Goal: Information Seeking & Learning: Check status

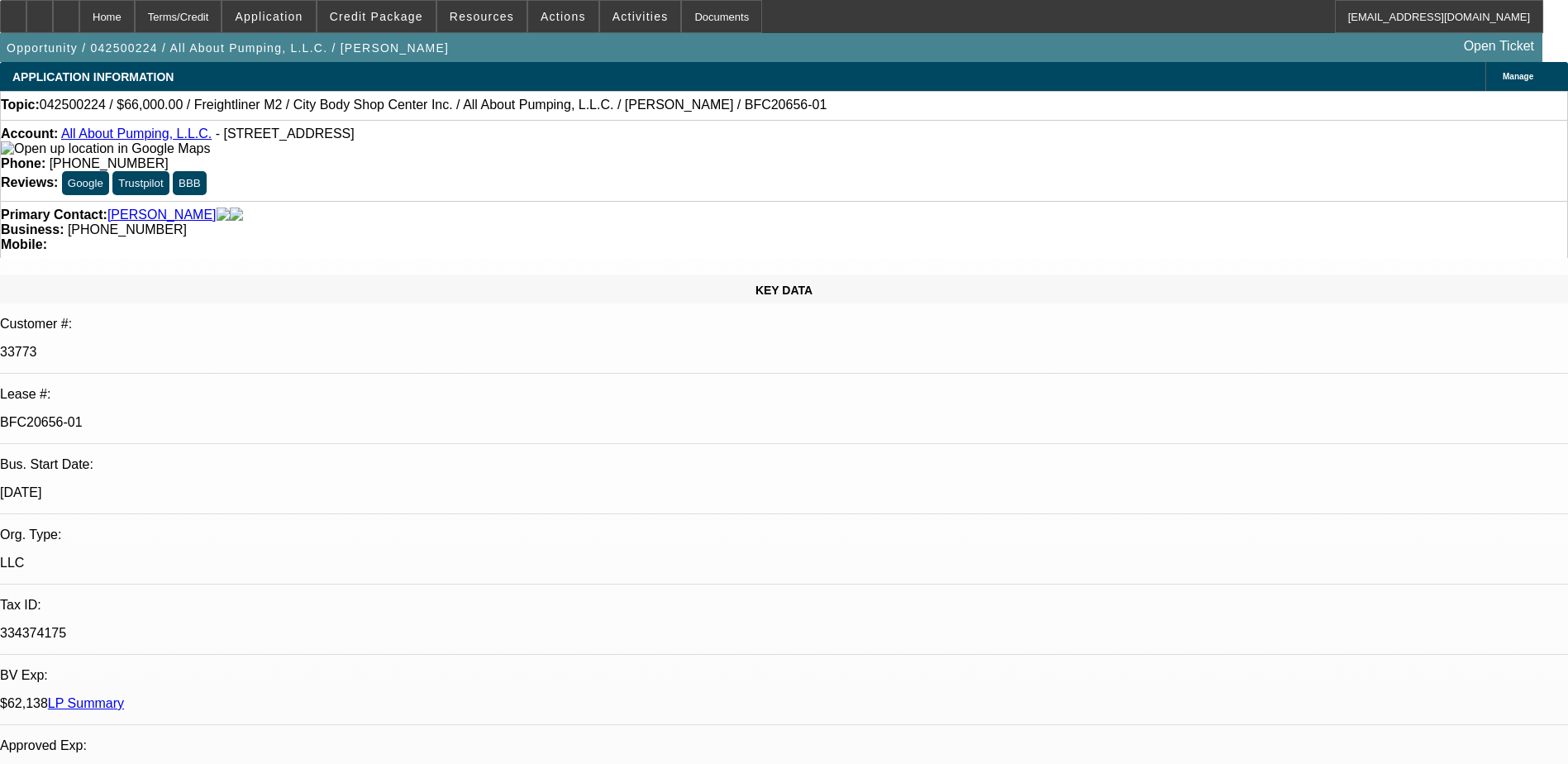
select select "0"
select select "2"
select select "0"
select select "2"
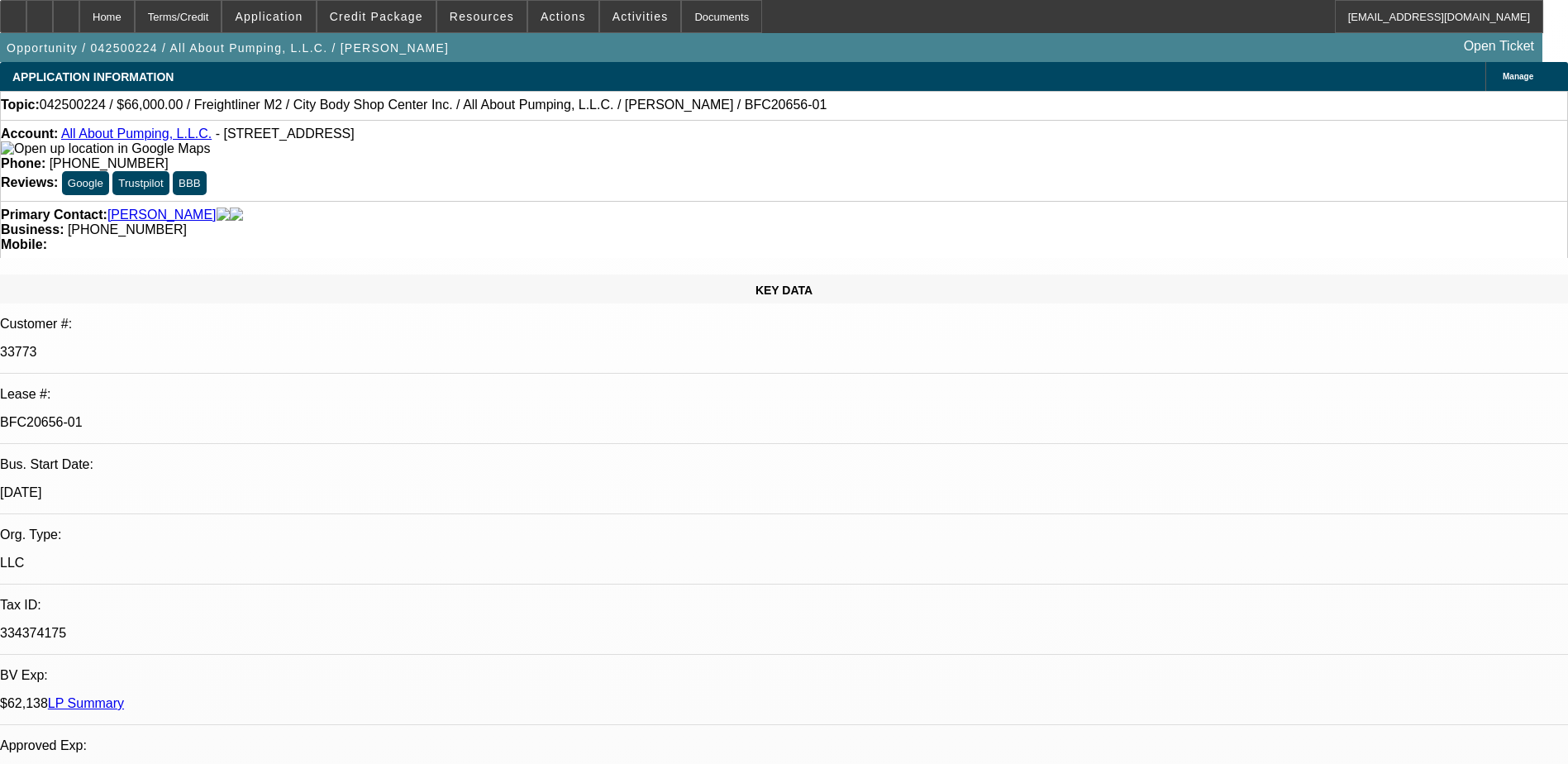
select select "0.1"
select select "2"
select select "0.1"
select select "1"
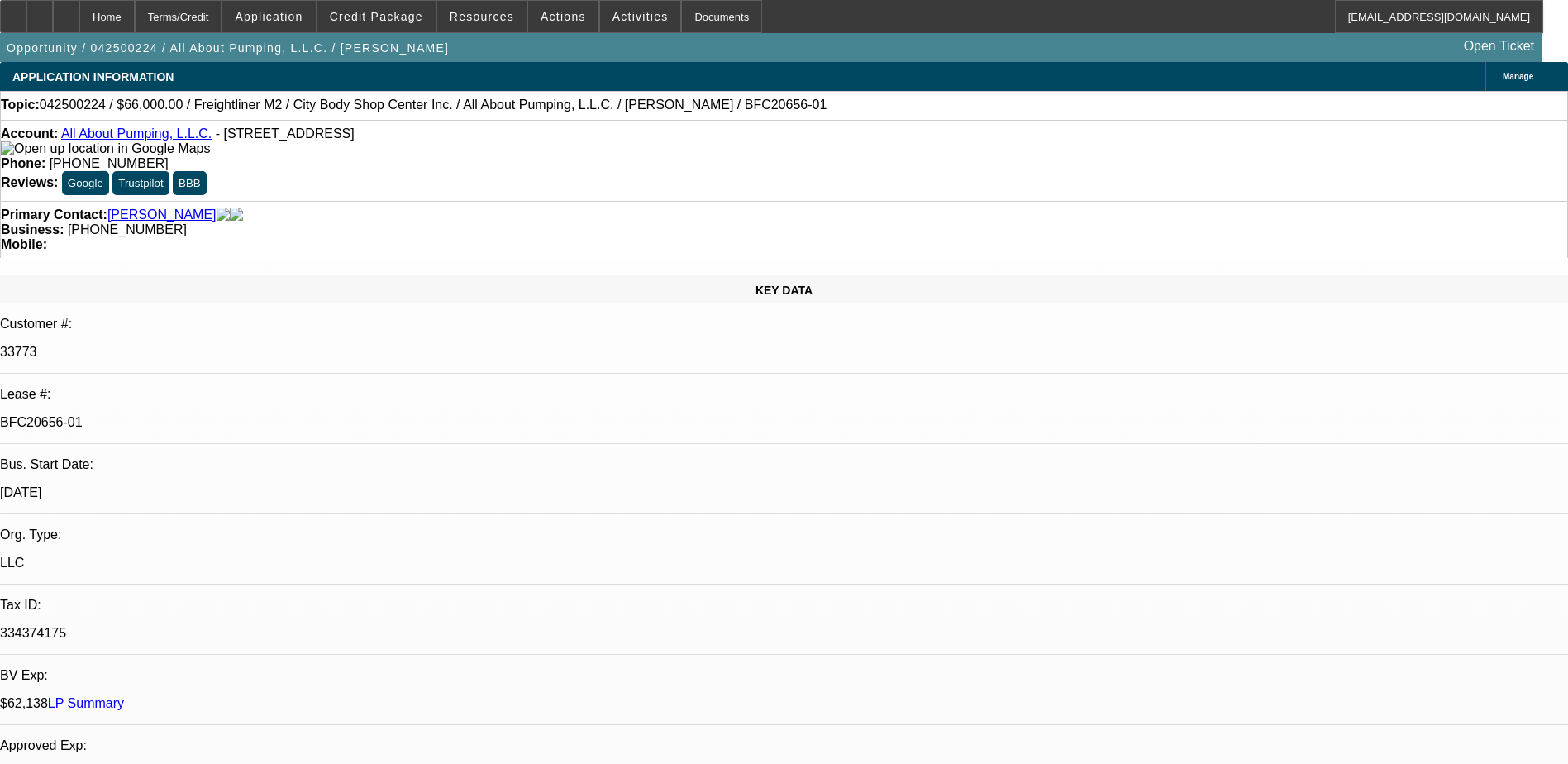
select select "2"
select select "6"
select select "1"
select select "2"
select select "4"
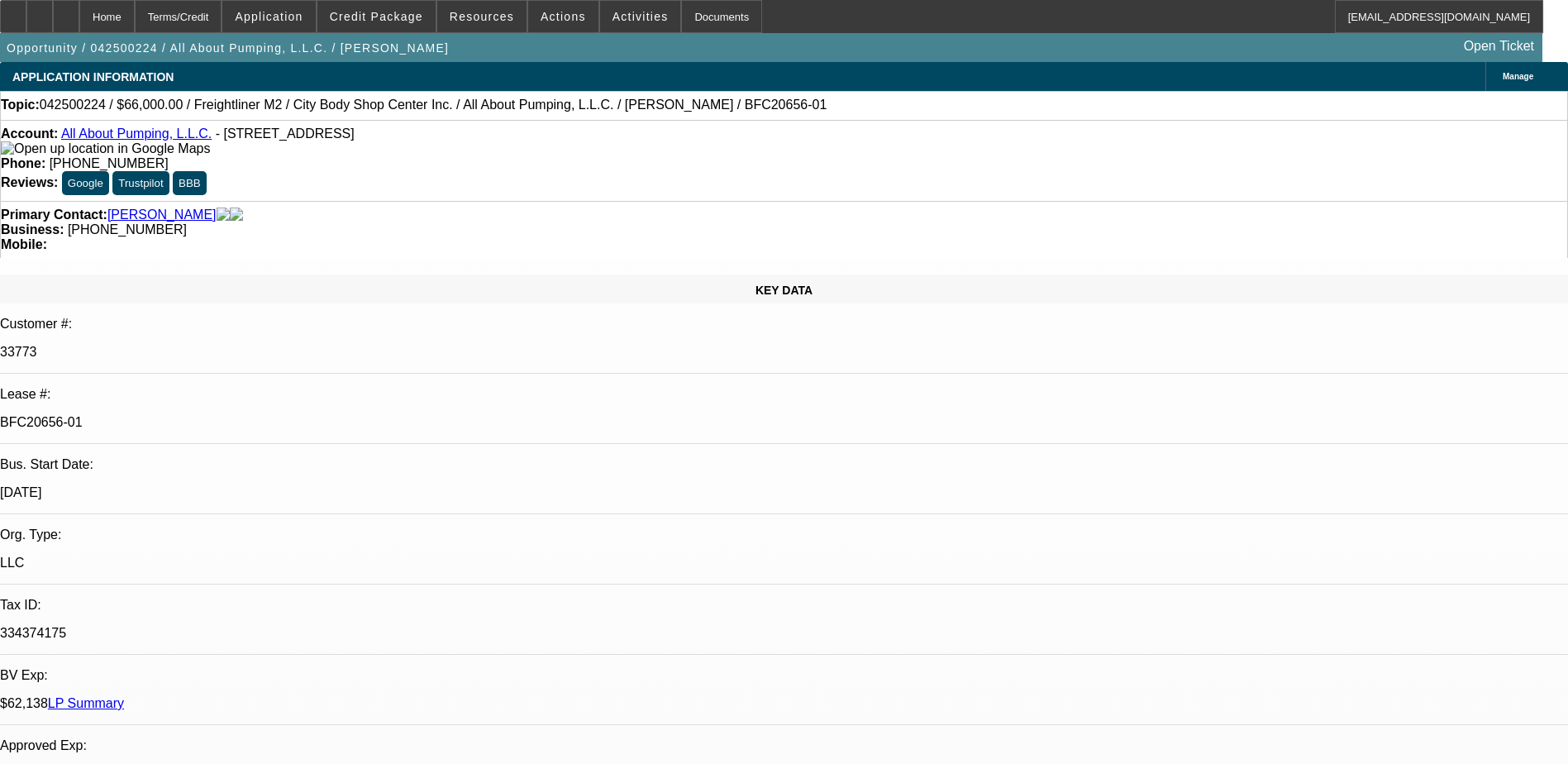
select select "1"
select select "2"
select select "4"
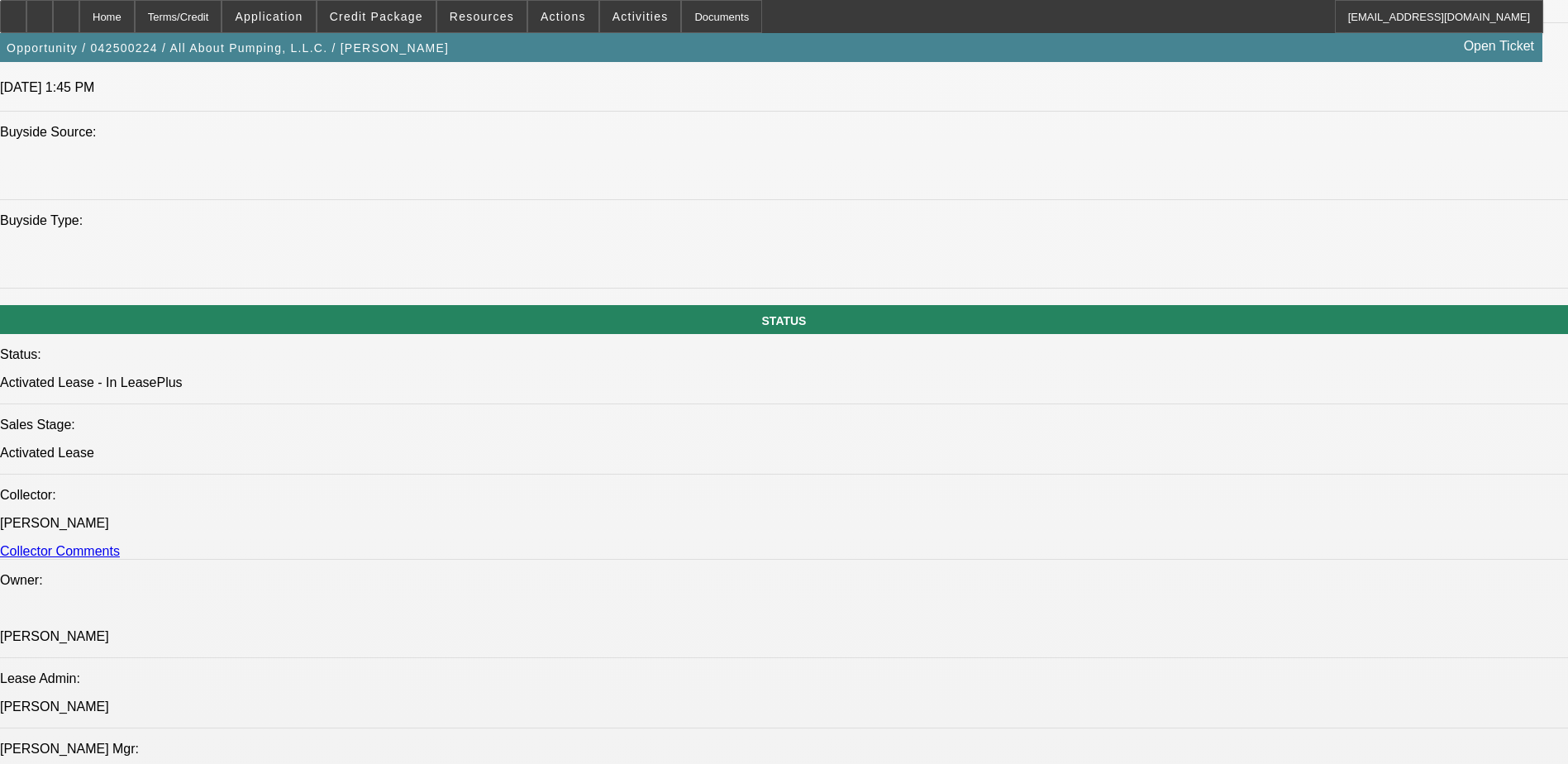
scroll to position [1653, 0]
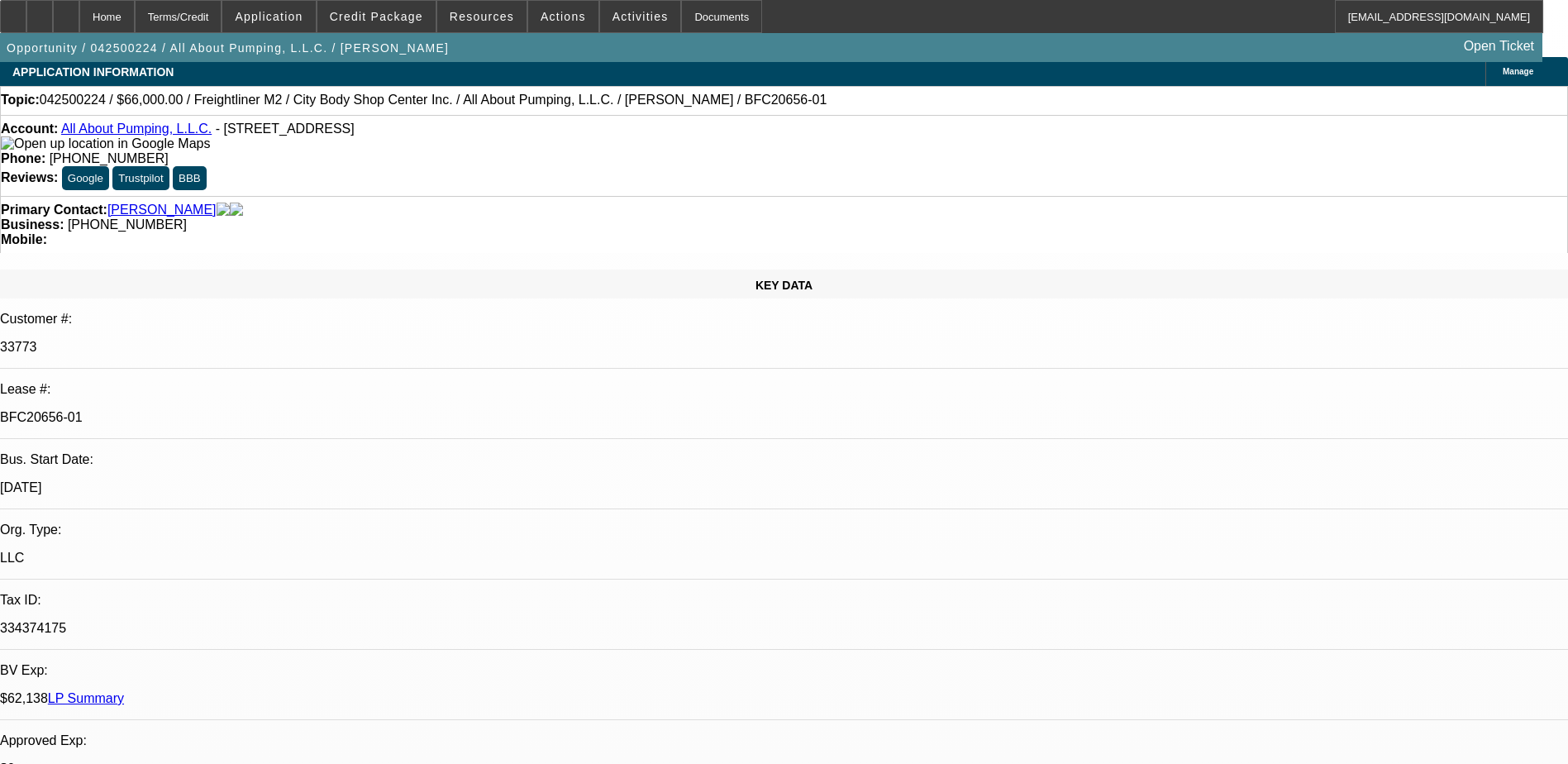
scroll to position [0, 0]
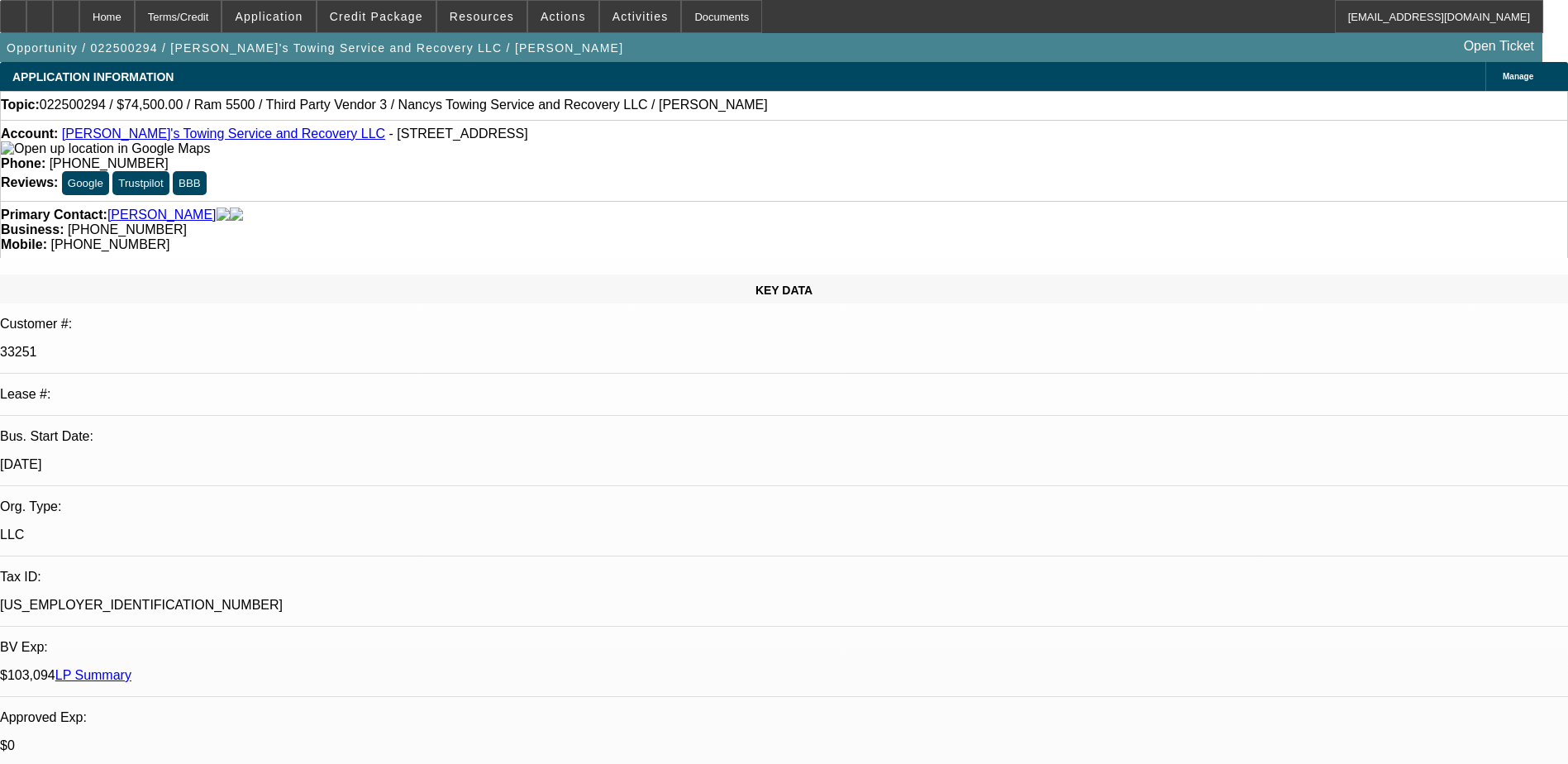
select select "0"
select select "2"
select select "0.1"
select select "4"
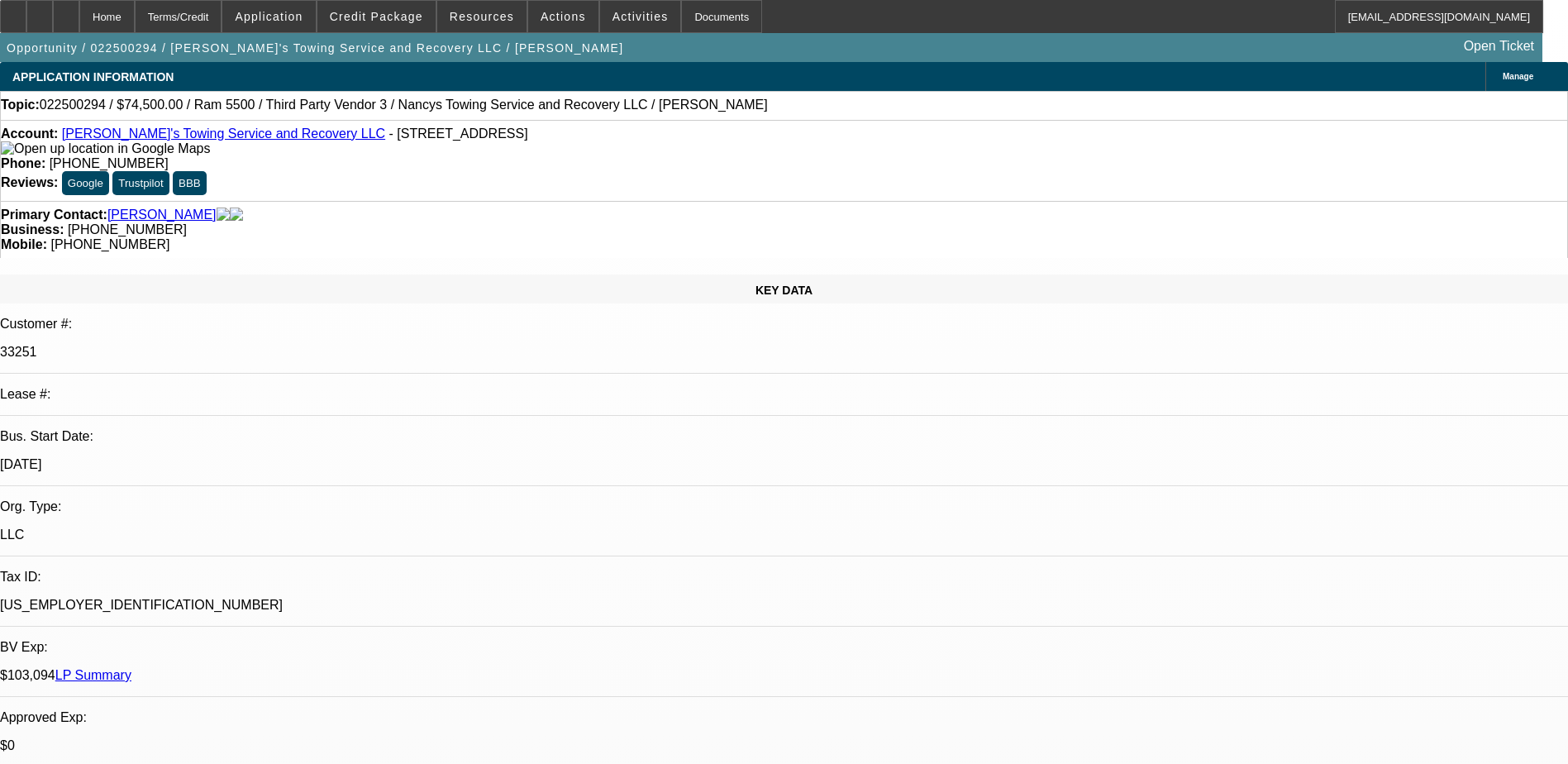
select select "0"
select select "2"
select select "0.1"
select select "4"
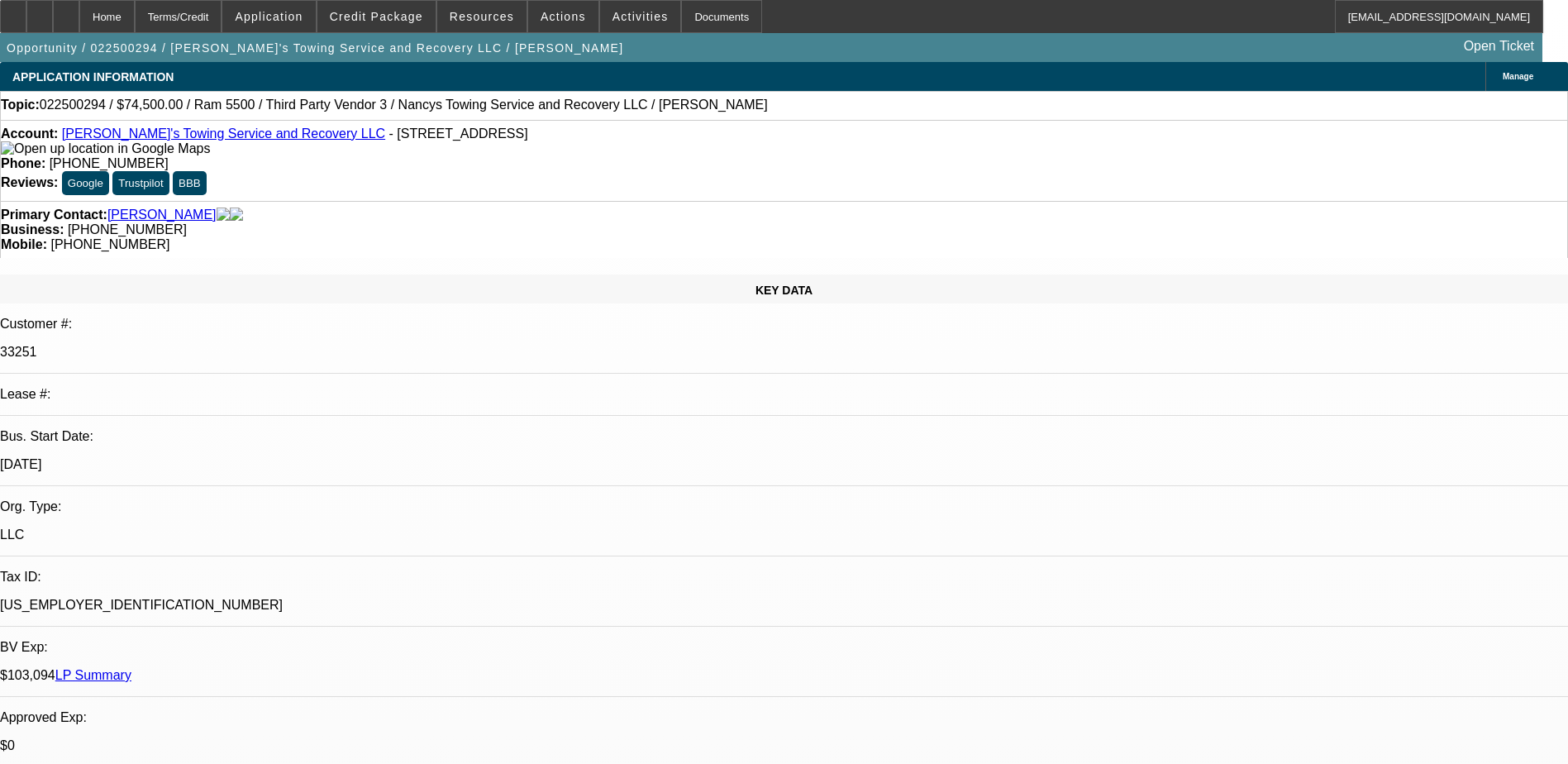
select select "0"
select select "2"
select select "0.1"
select select "4"
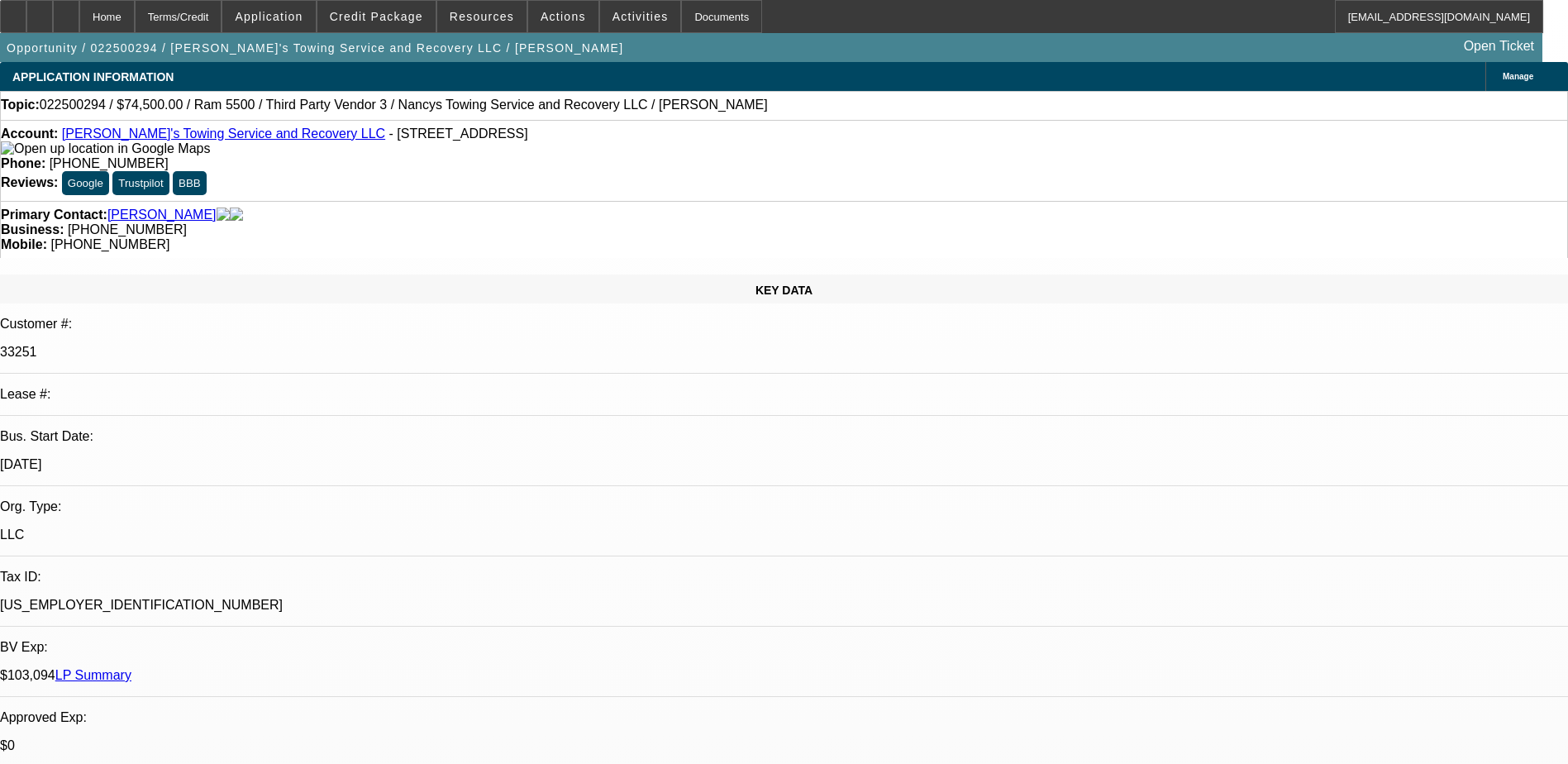
select select "0"
select select "2"
select select "0.1"
select select "4"
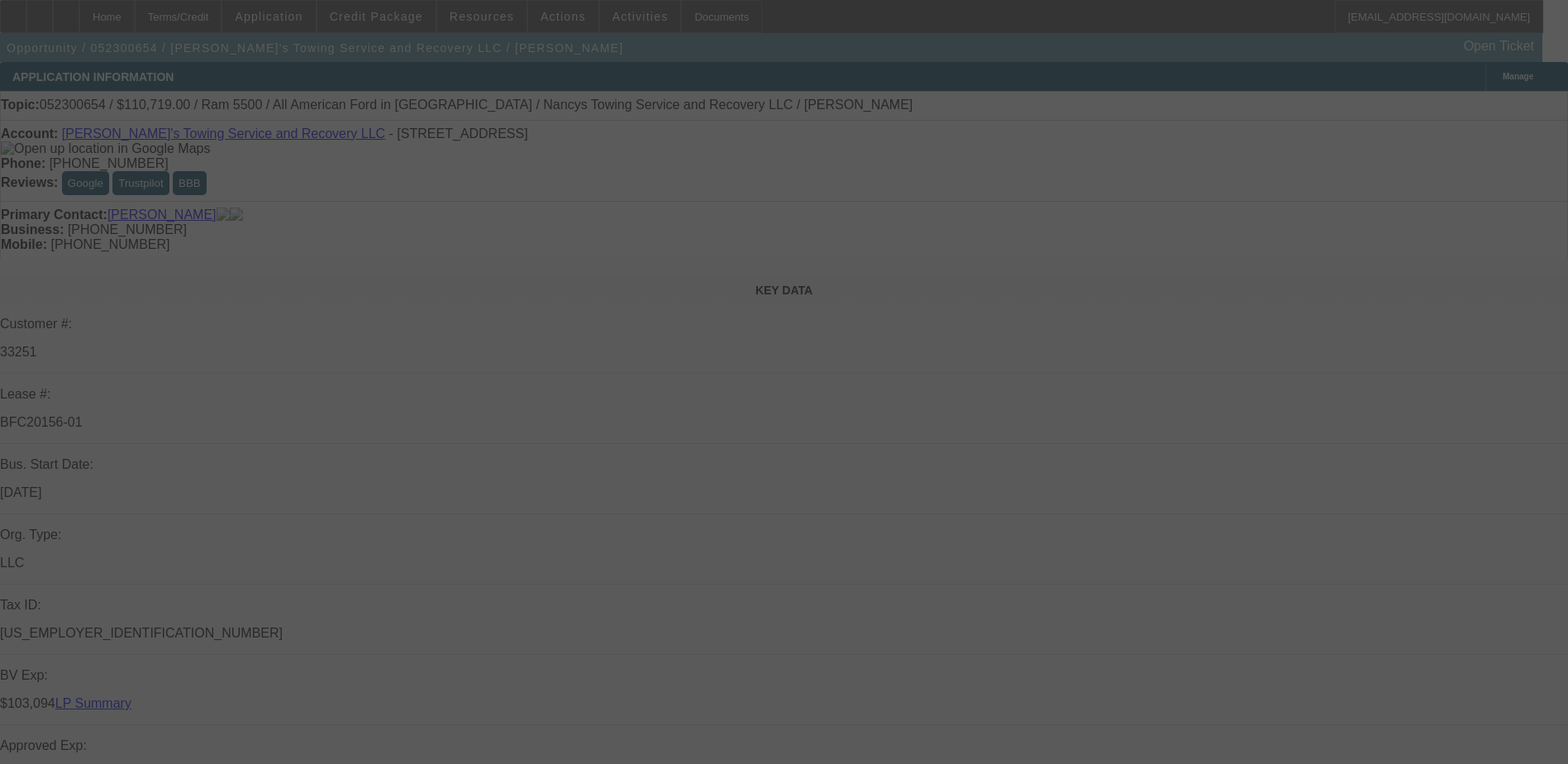
select select "0"
select select "0.1"
select select "0"
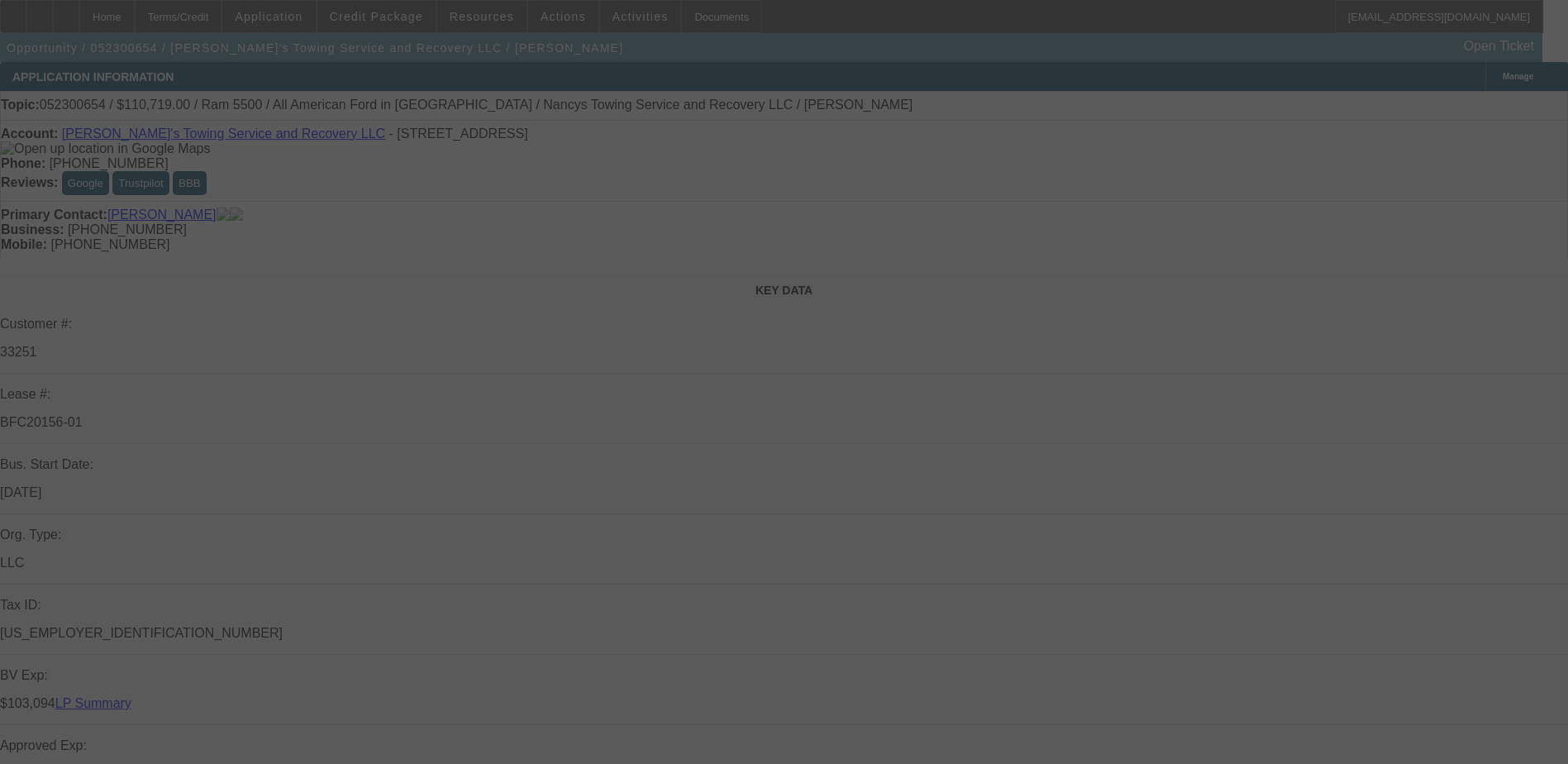
select select "0.1"
select select "0"
select select "2"
select select "0.1"
select select "0"
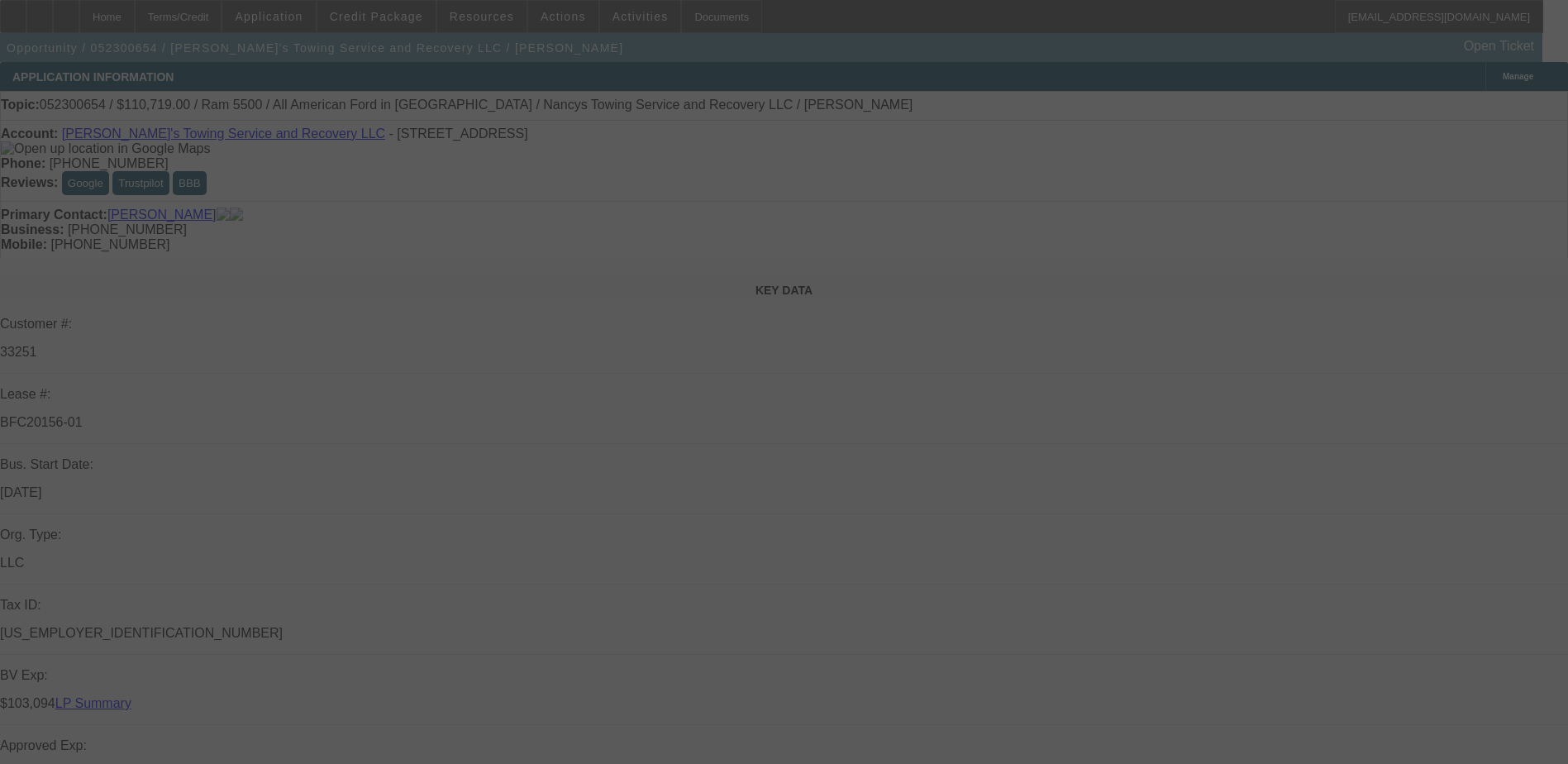
select select "2"
select select "0.1"
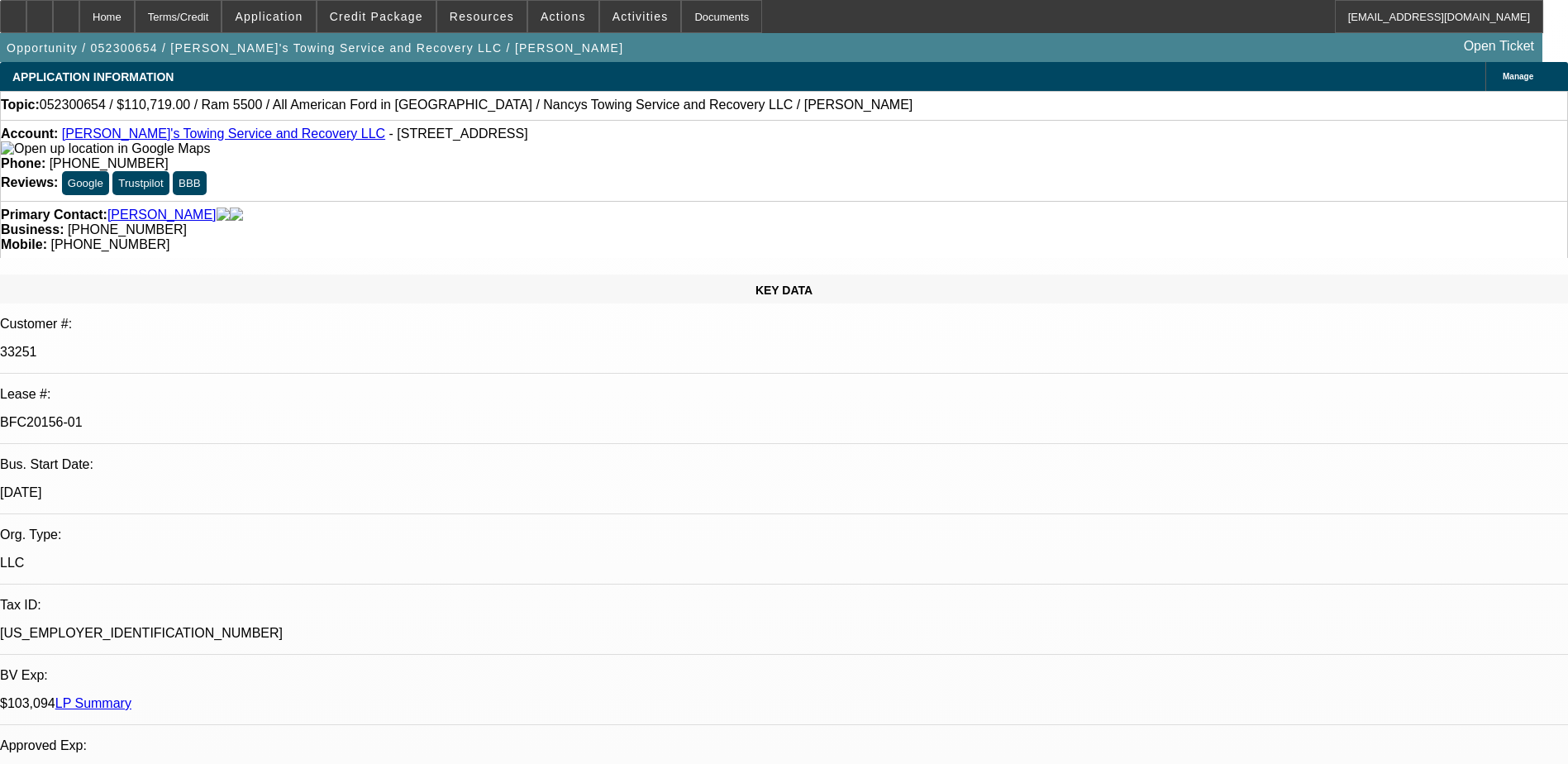
select select "1"
select select "2"
select select "4"
select select "1"
select select "2"
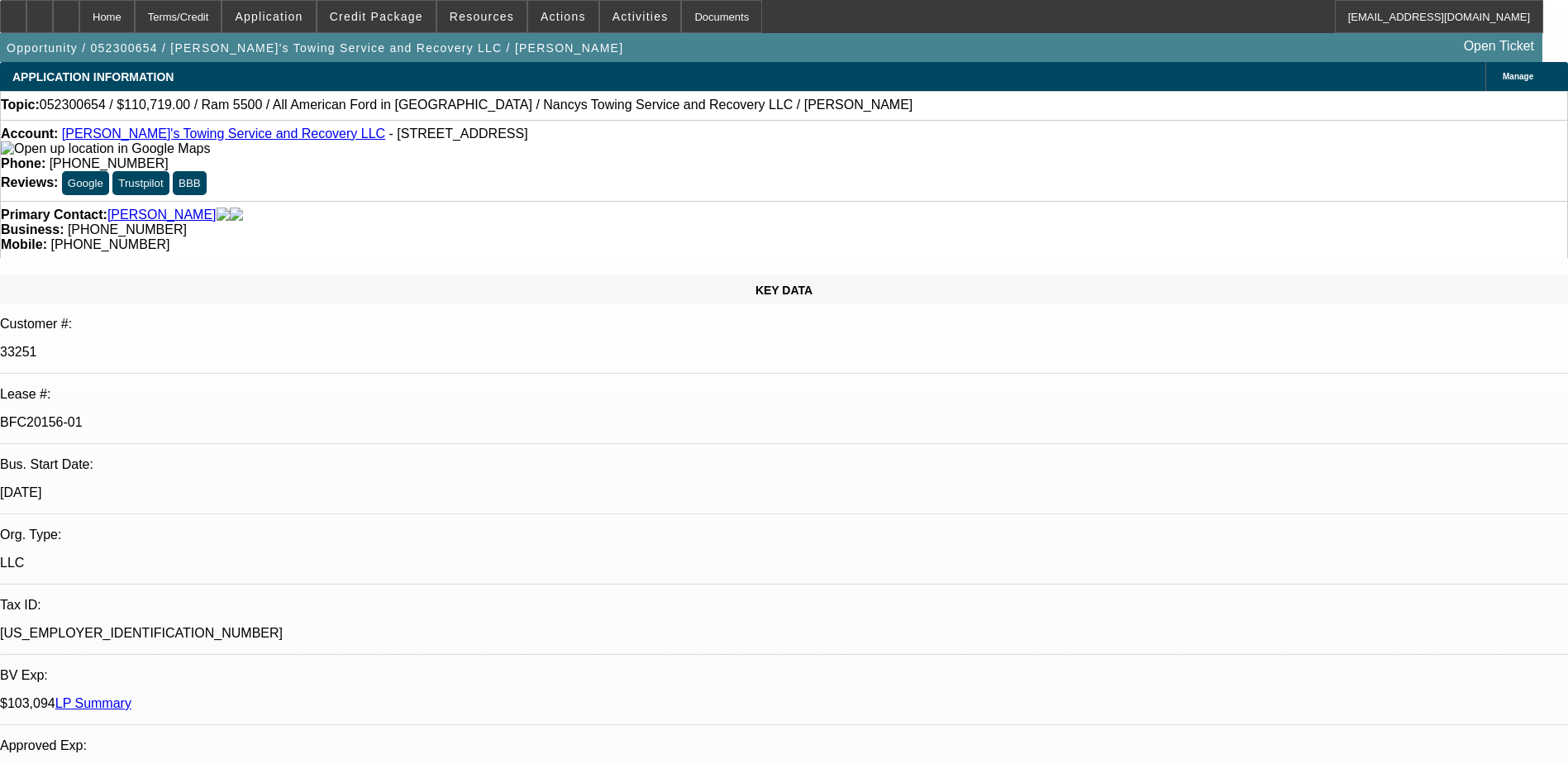
select select "4"
select select "1"
select select "2"
select select "4"
select select "1"
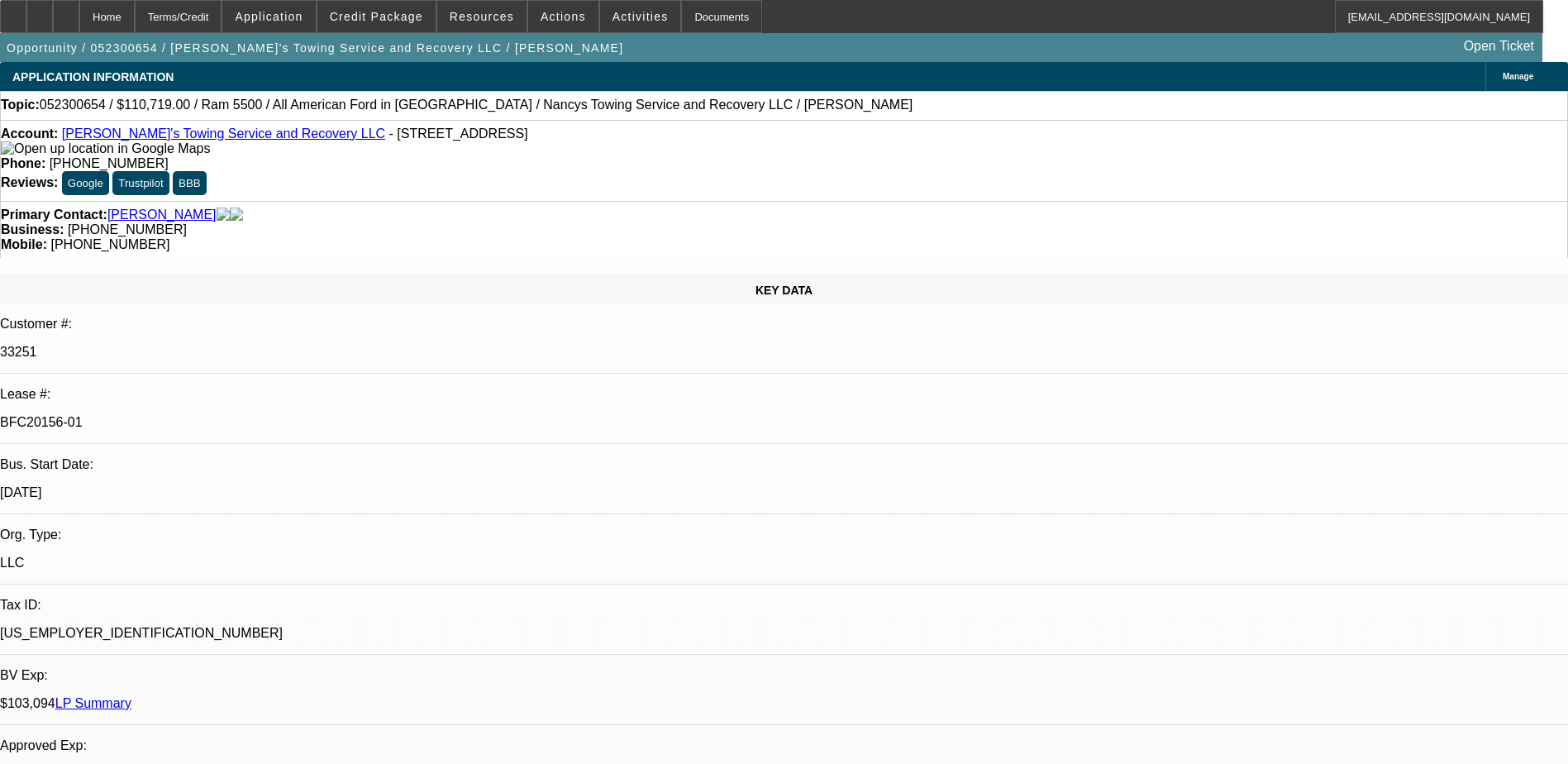
select select "2"
select select "4"
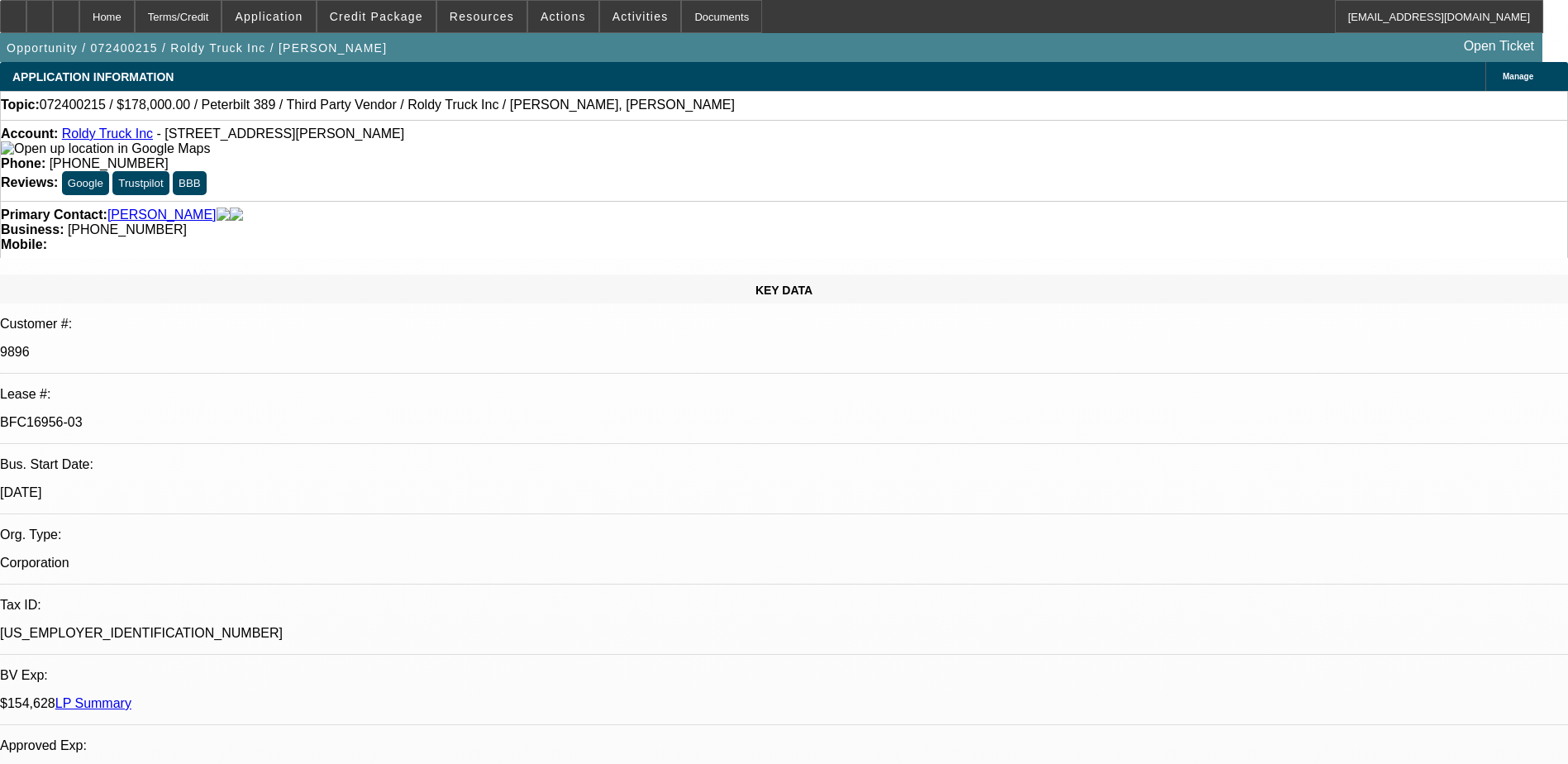
select select "0"
select select "2"
select select "0"
select select "2"
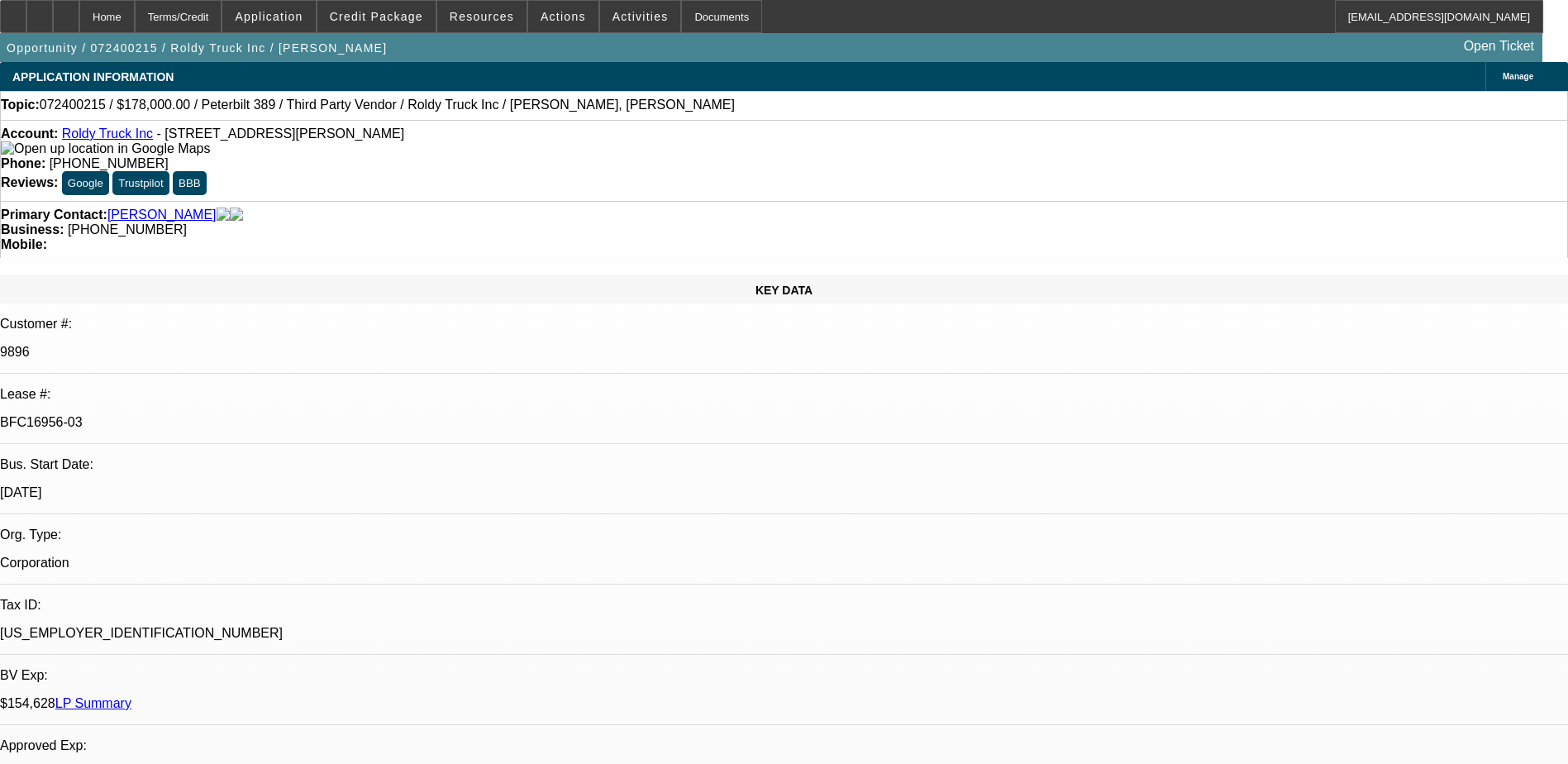
select select "0"
select select "2"
select select "0"
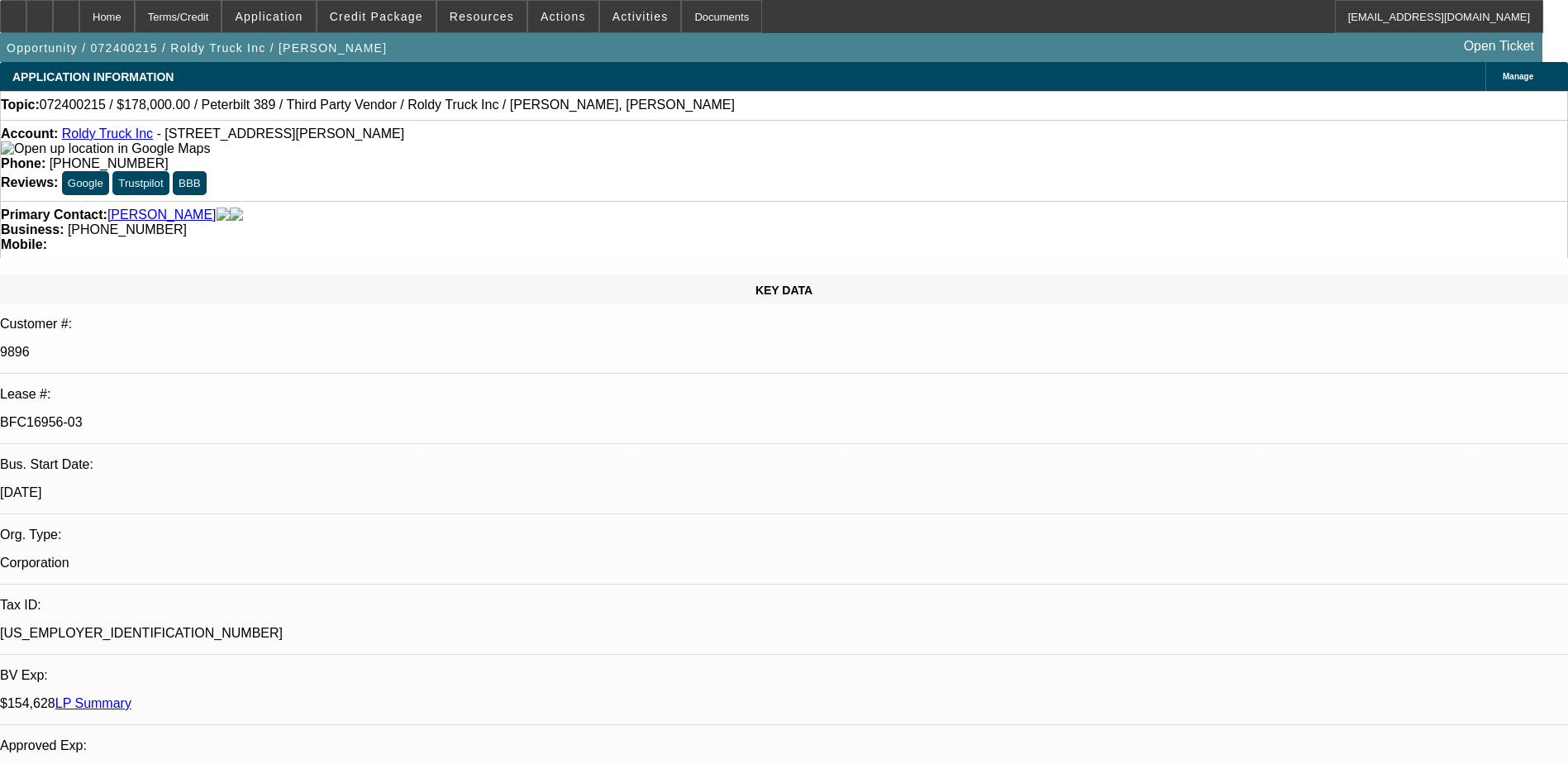
select select "2"
select select "0"
select select "1"
select select "2"
select select "6"
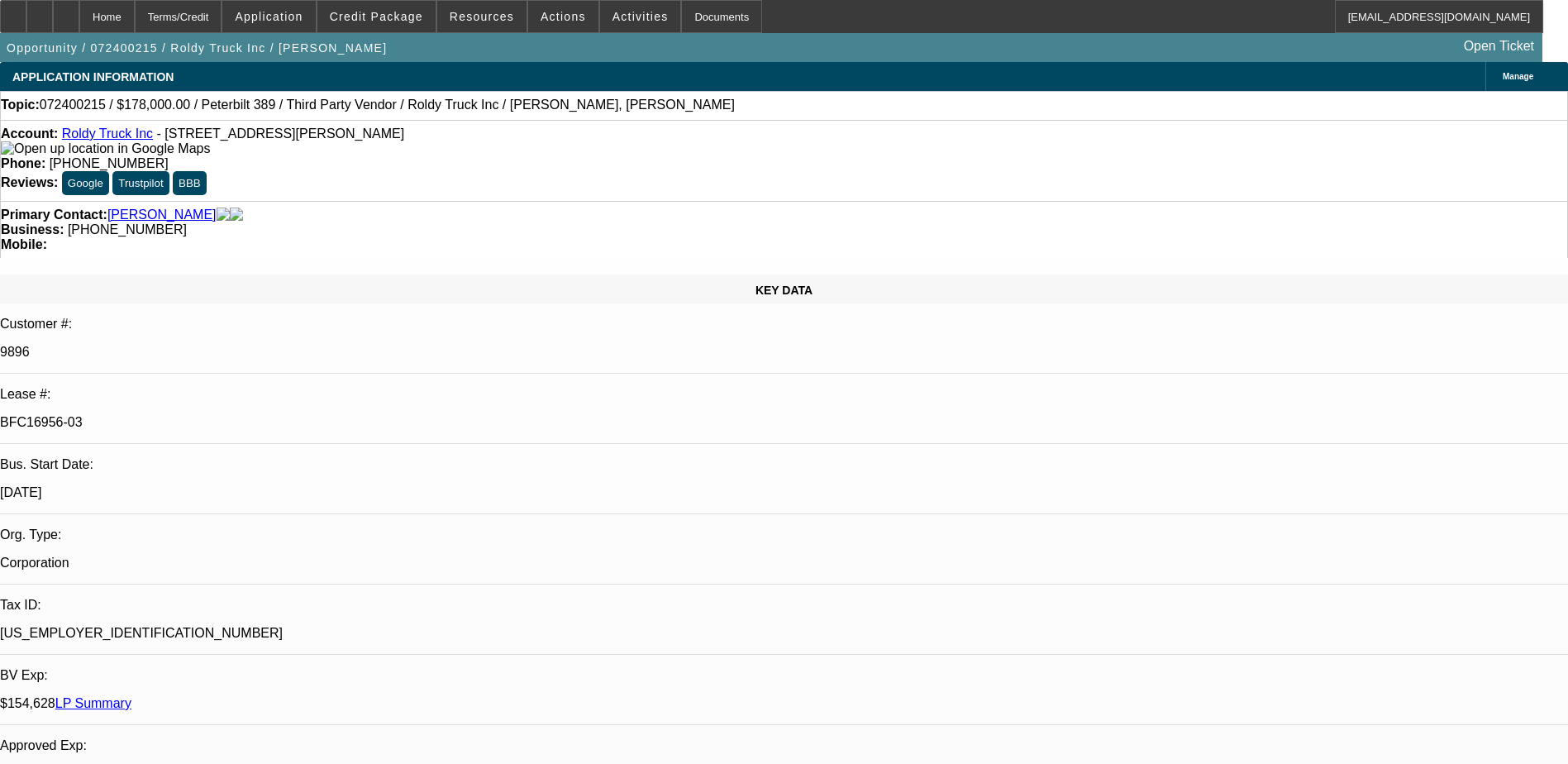
select select "1"
select select "2"
select select "6"
select select "1"
select select "2"
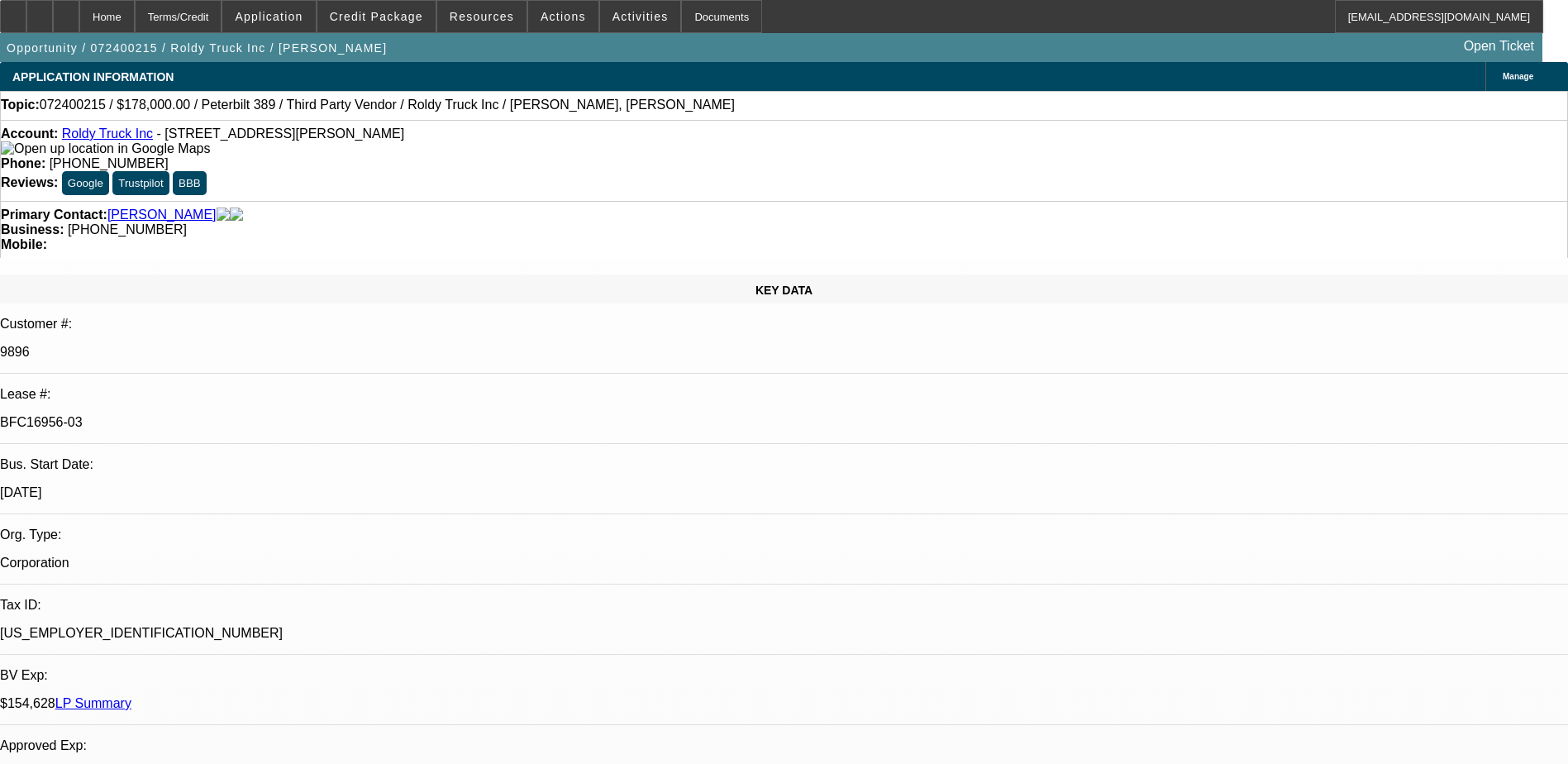
select select "6"
select select "1"
select select "2"
select select "6"
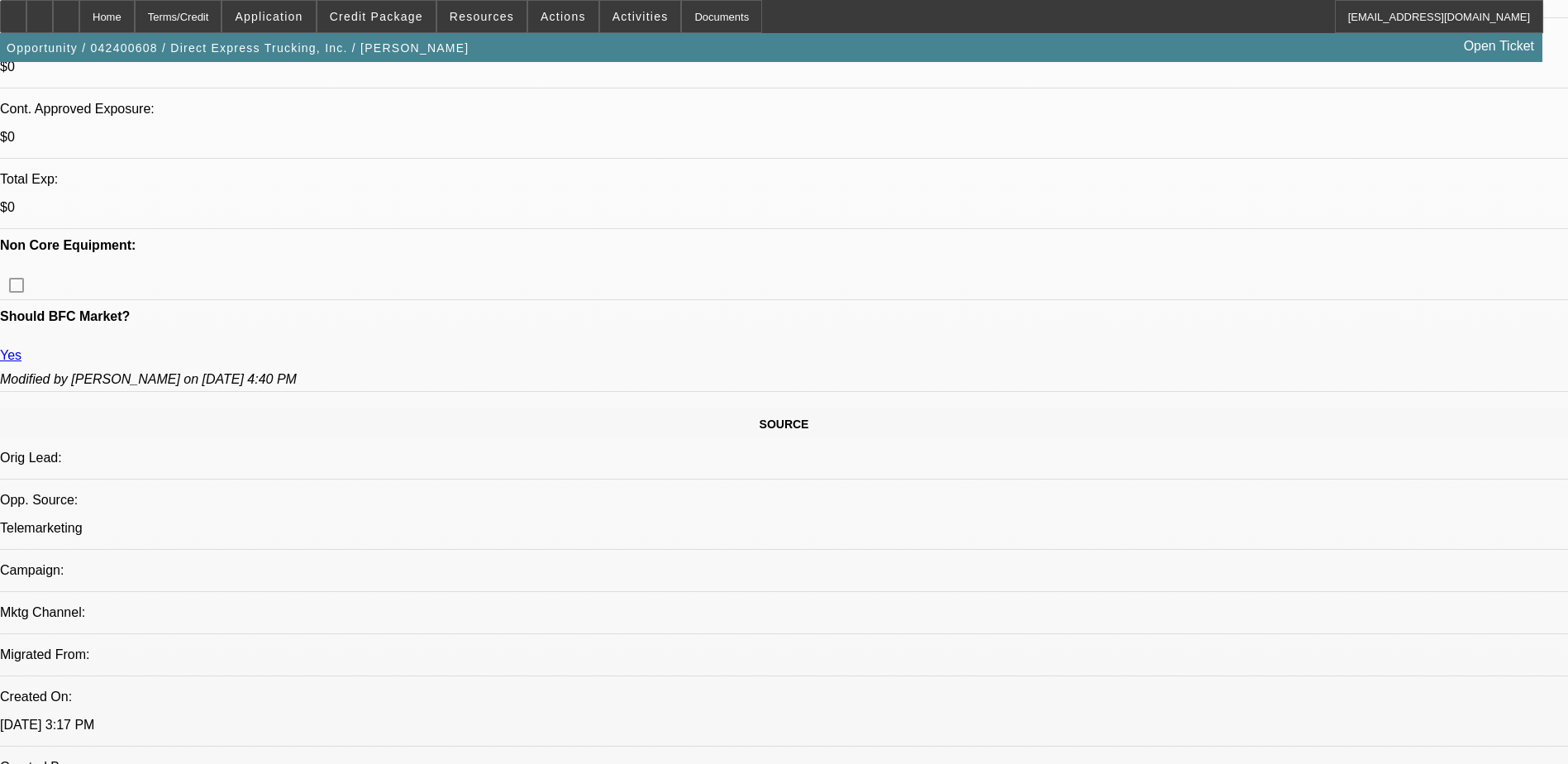
select select "0"
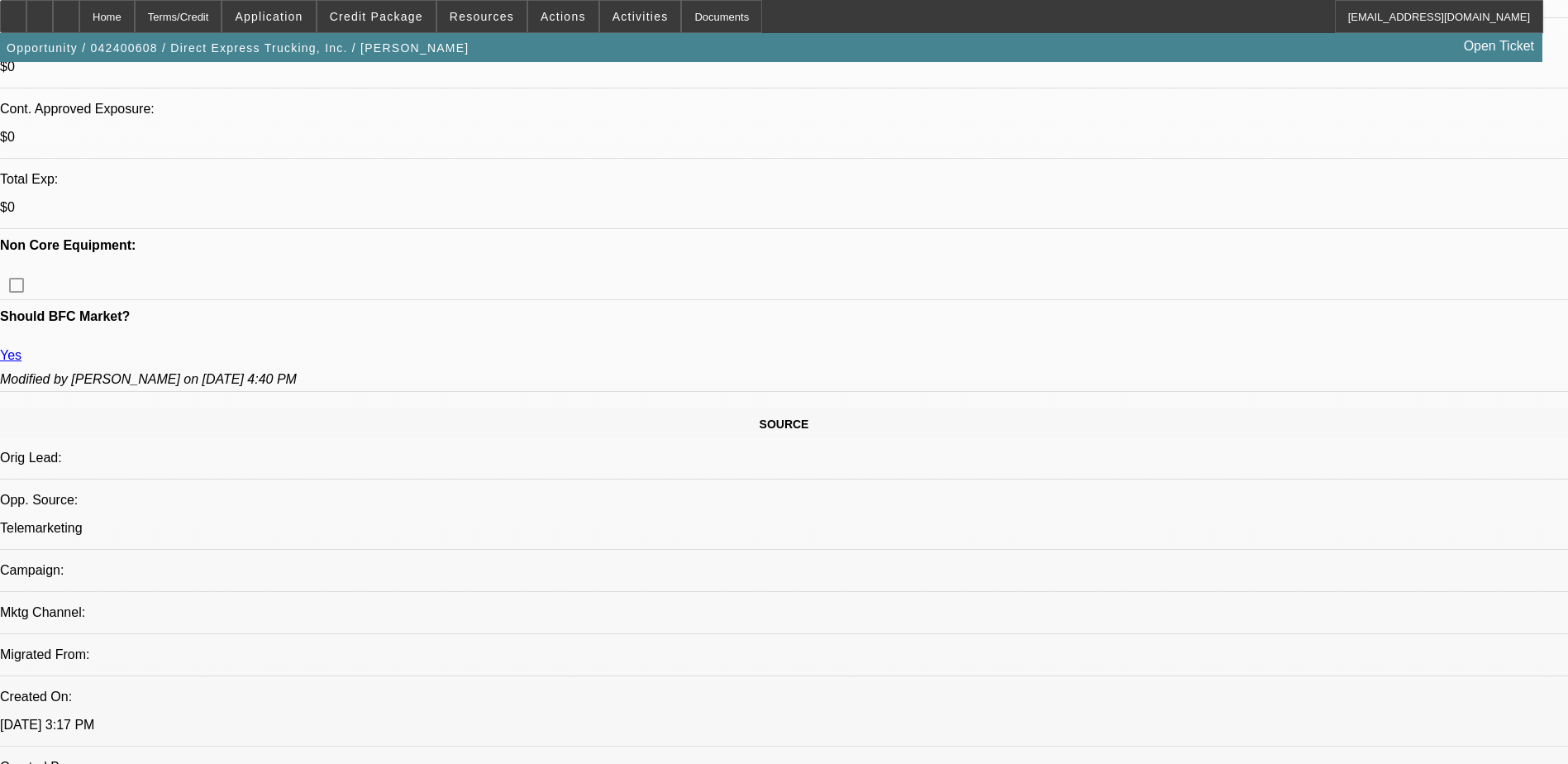
select select "0"
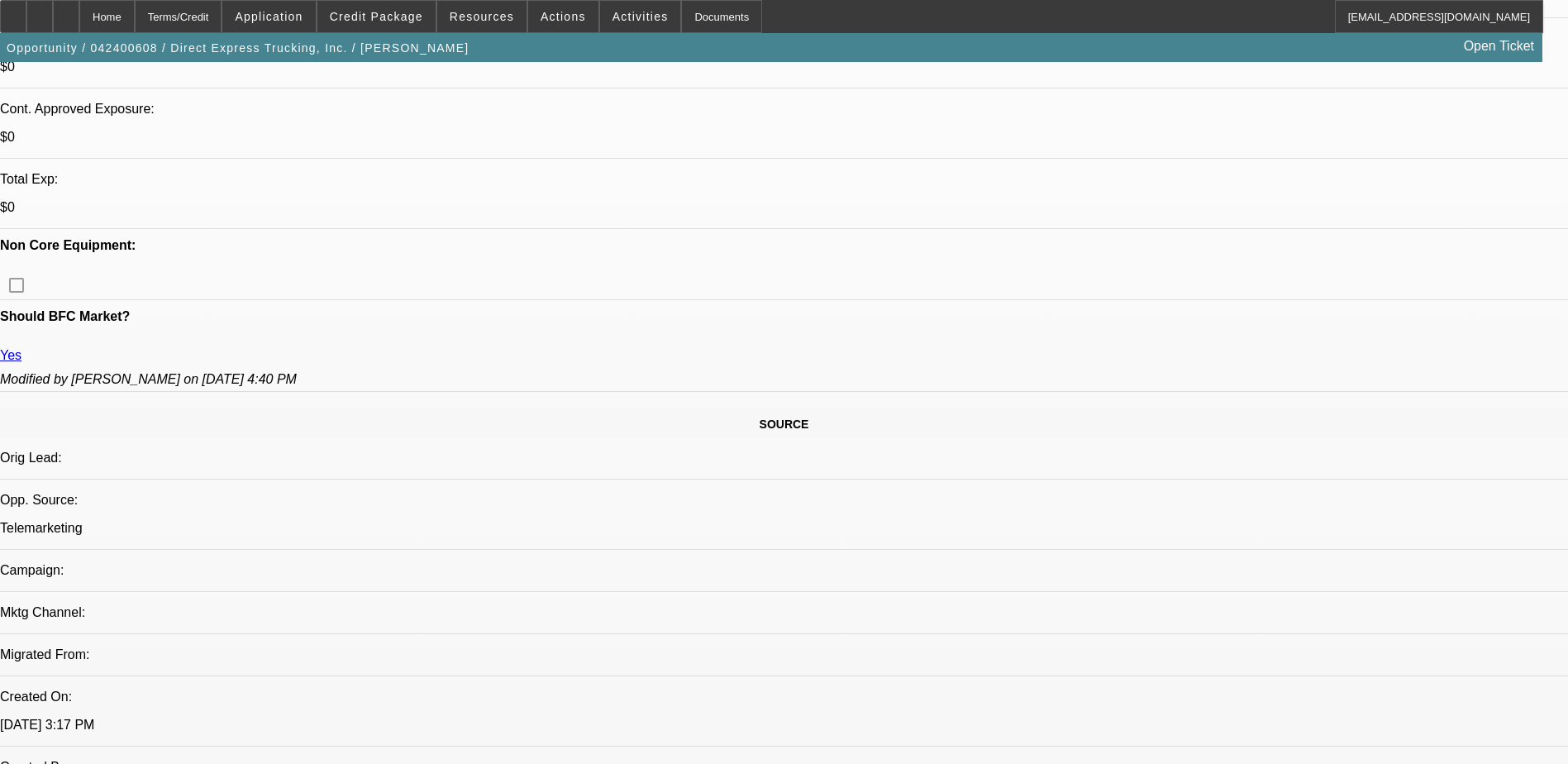
select select "0"
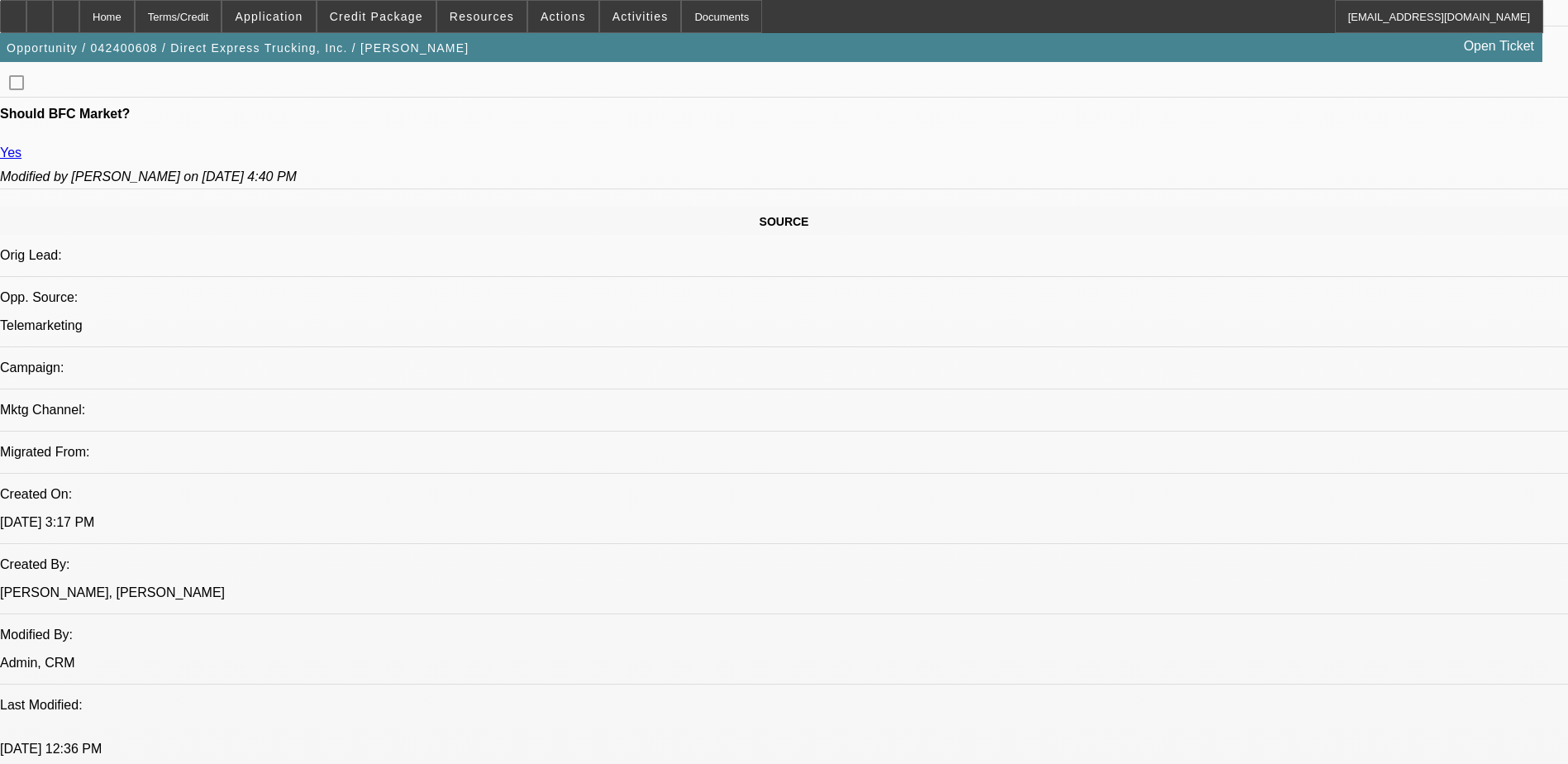
select select "1"
select select "6"
select select "1"
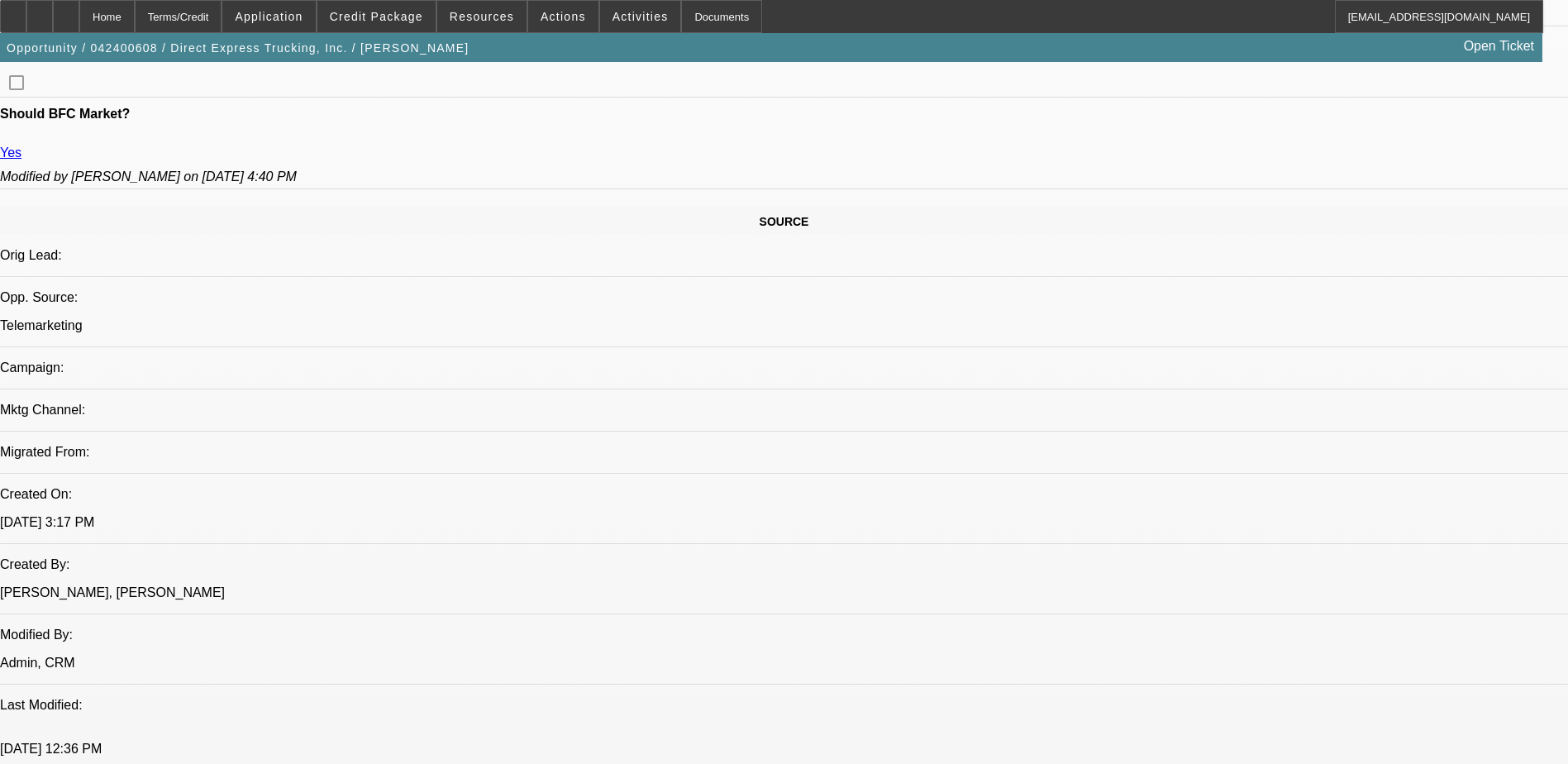
select select "6"
select select "1"
select select "6"
select select "1"
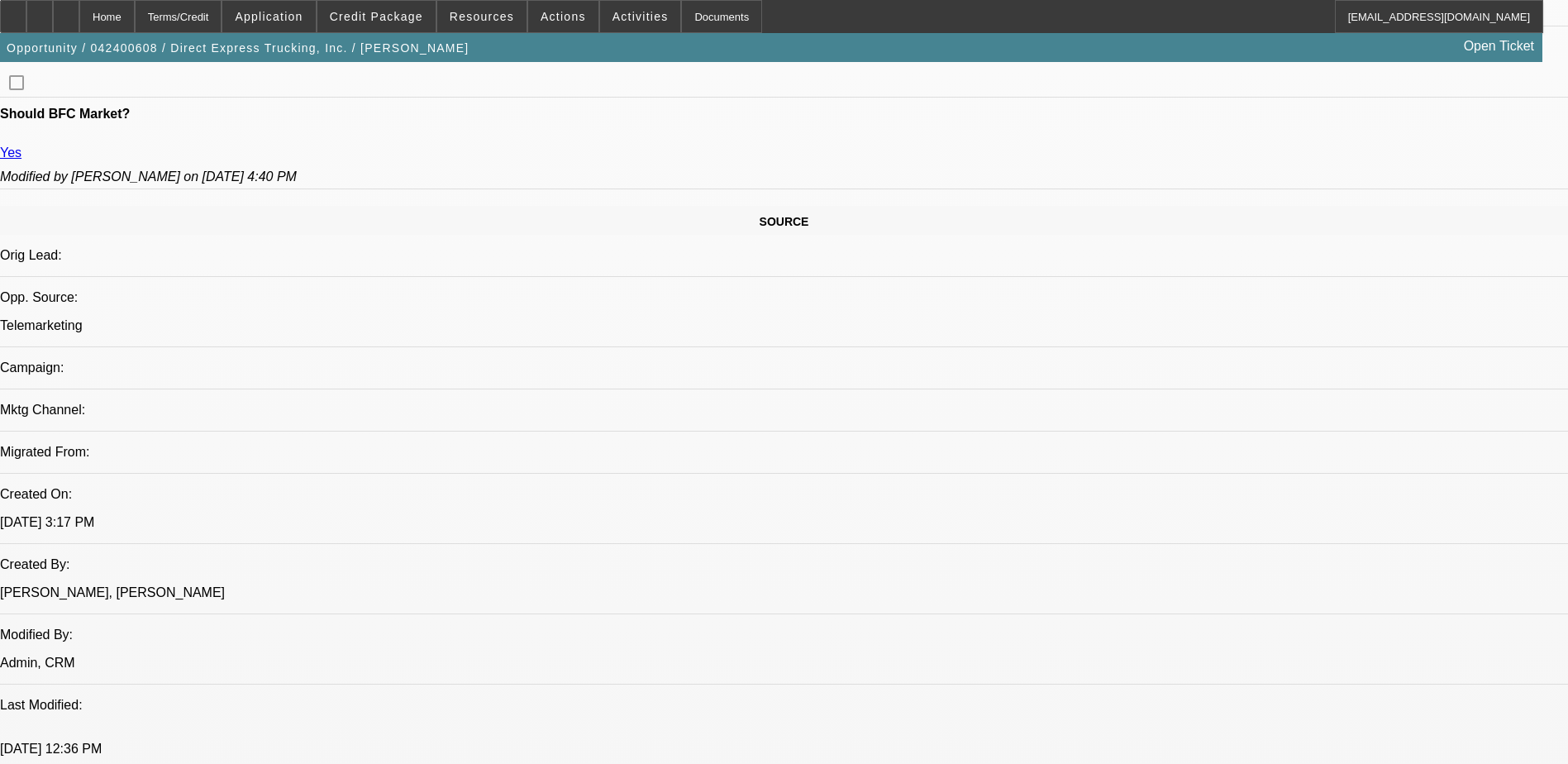
select select "1"
select select "6"
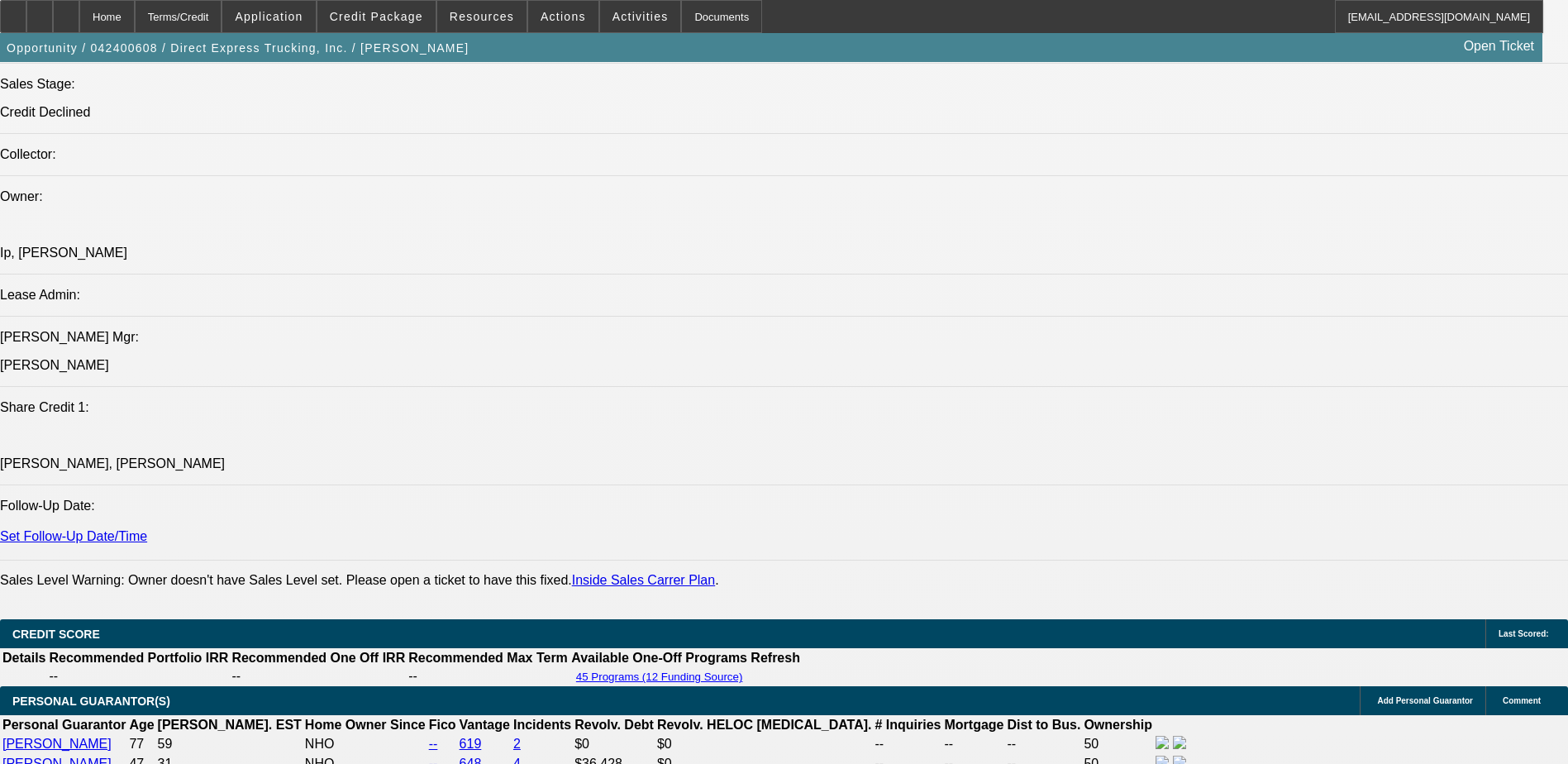
scroll to position [1856, 0]
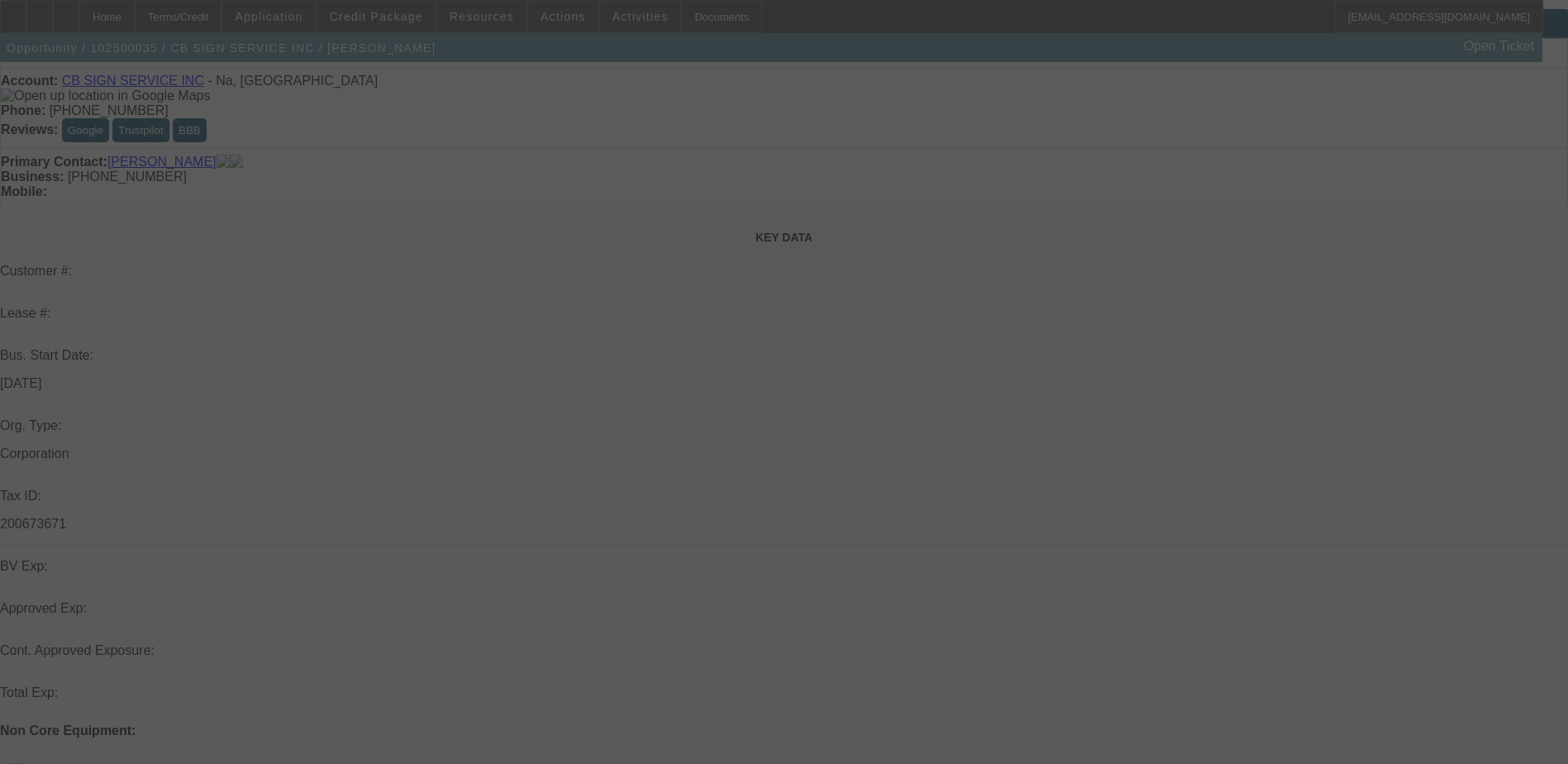
scroll to position [82, 0]
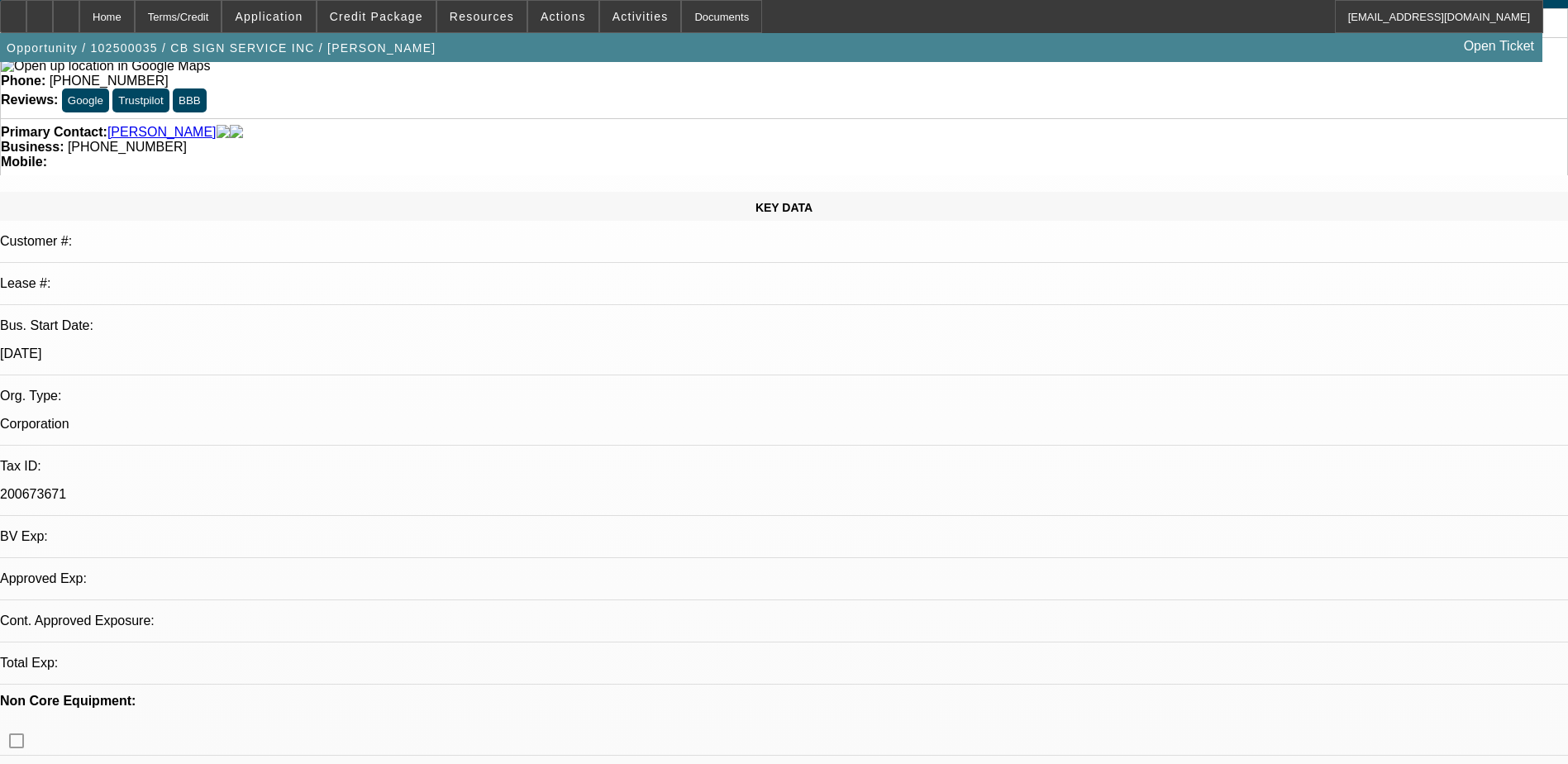
select select "0"
select select "1"
select select "3"
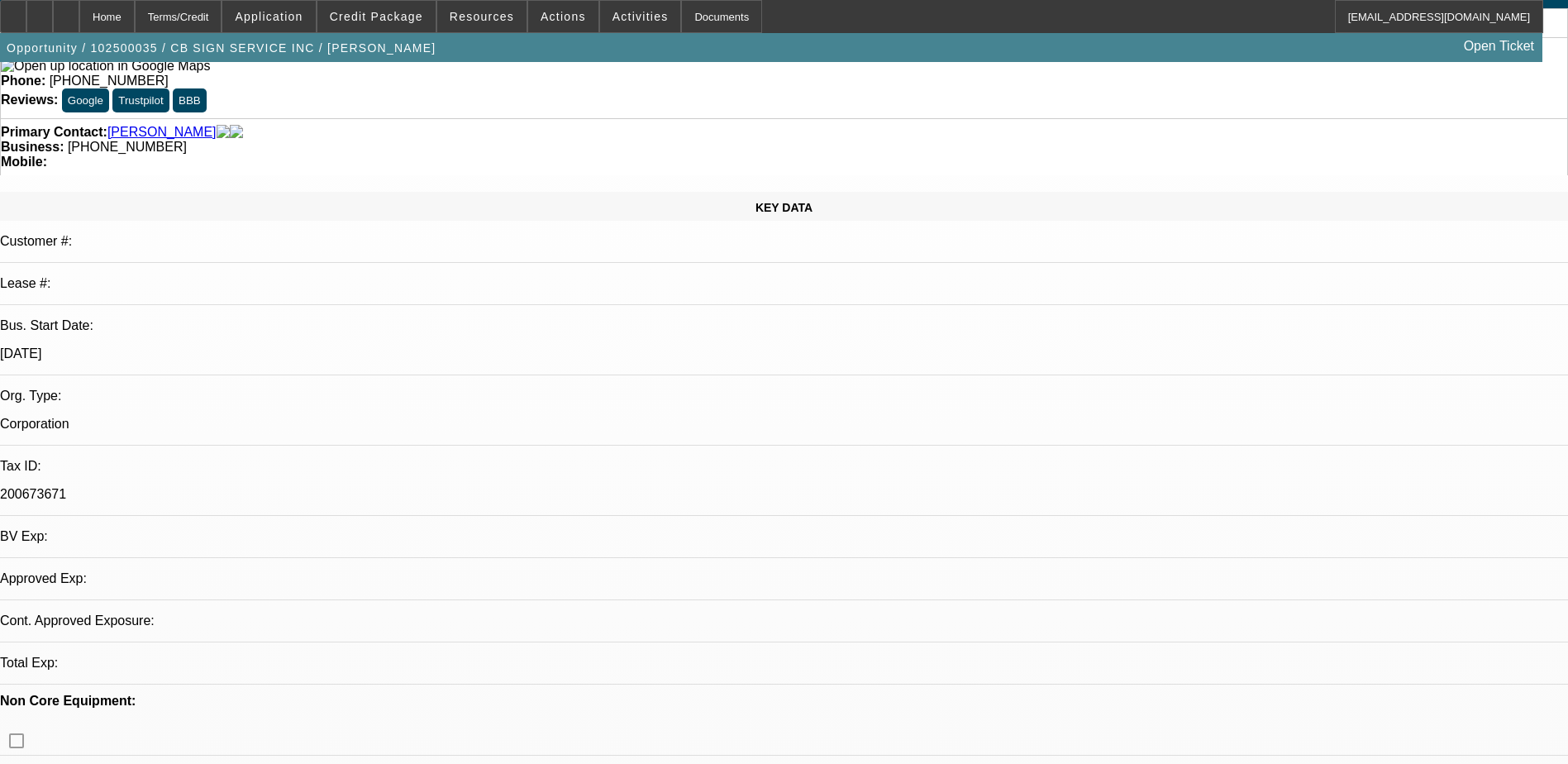
select select "6"
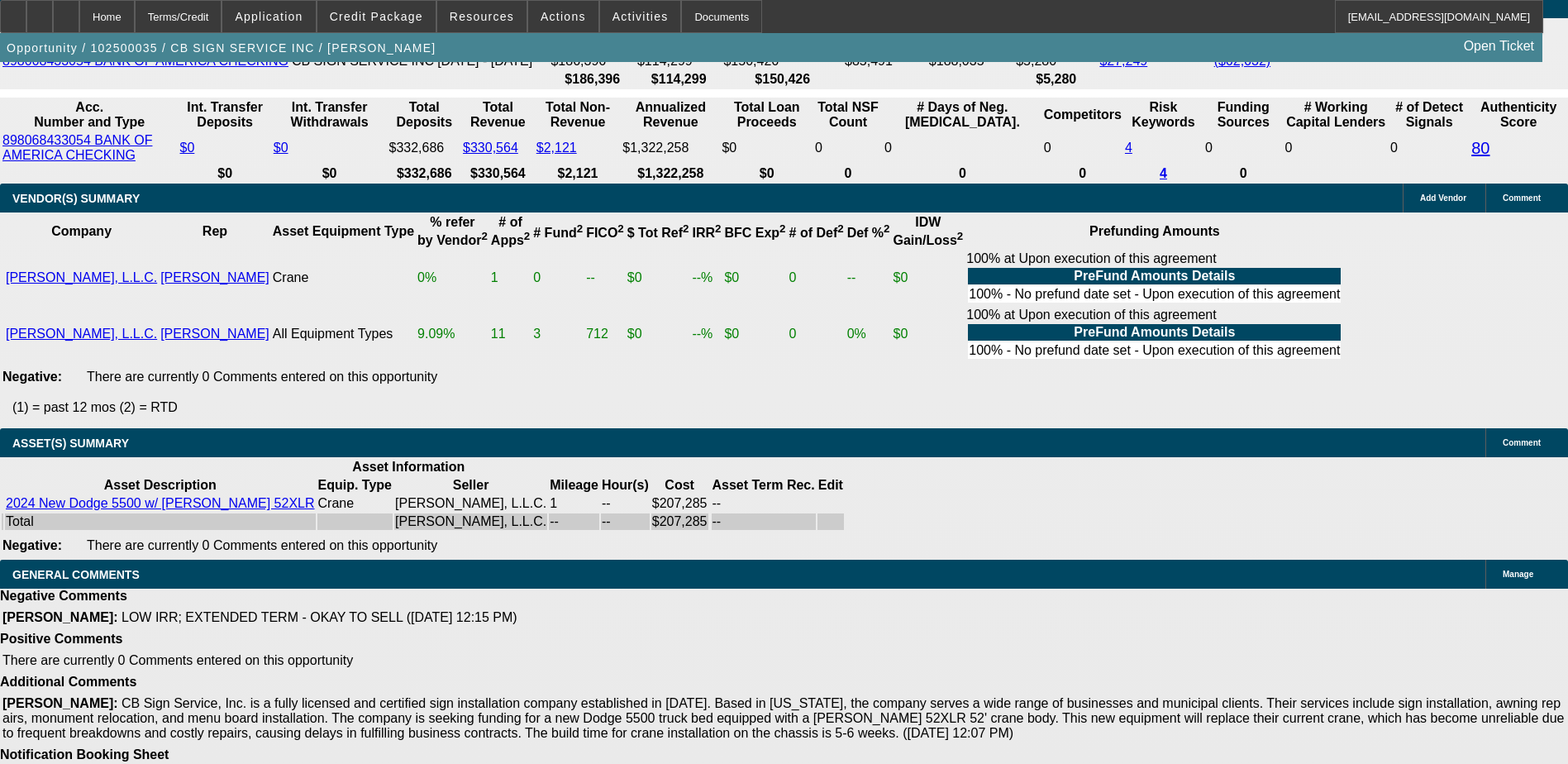
scroll to position [165, 0]
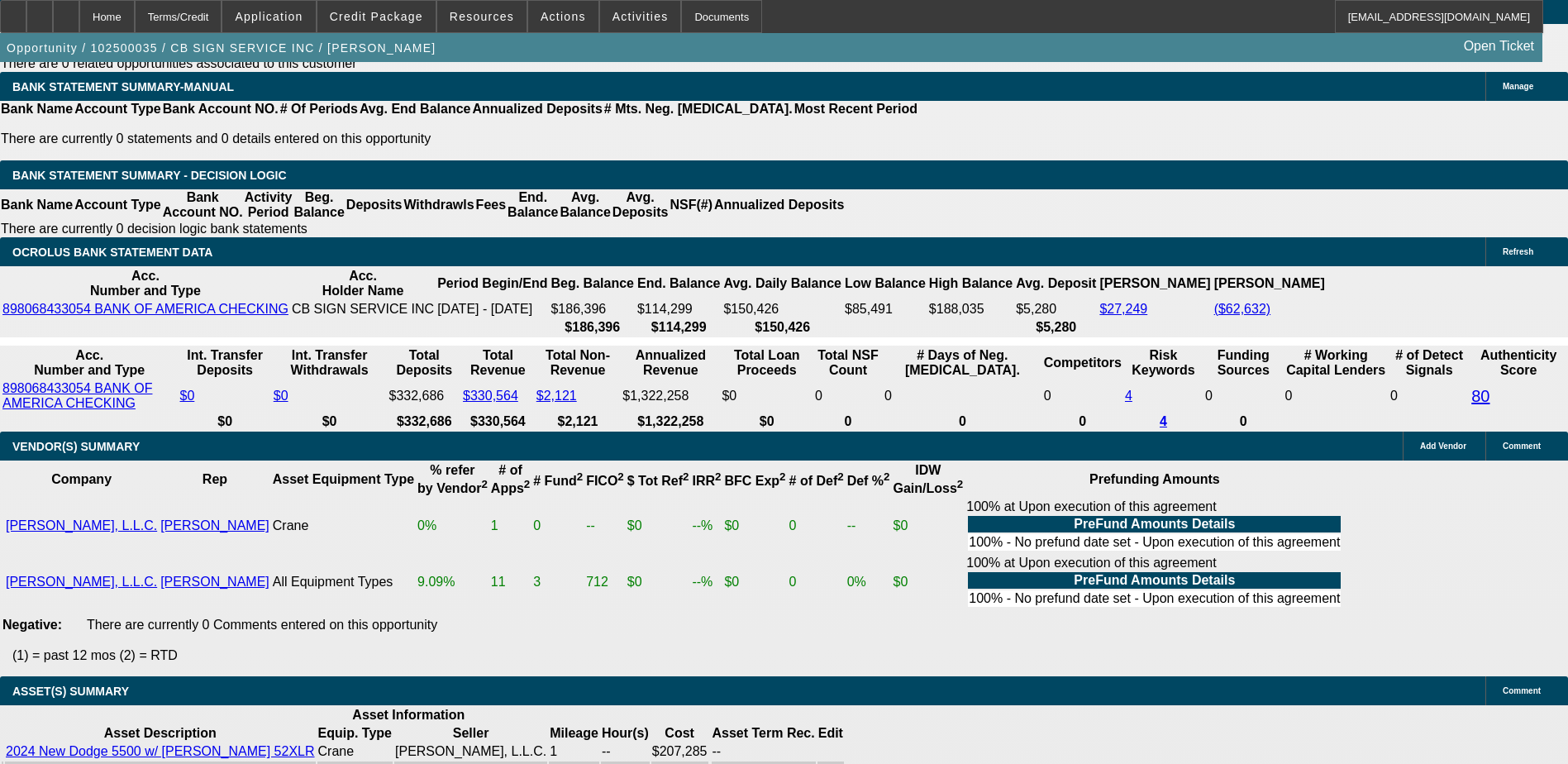
scroll to position [2725, 0]
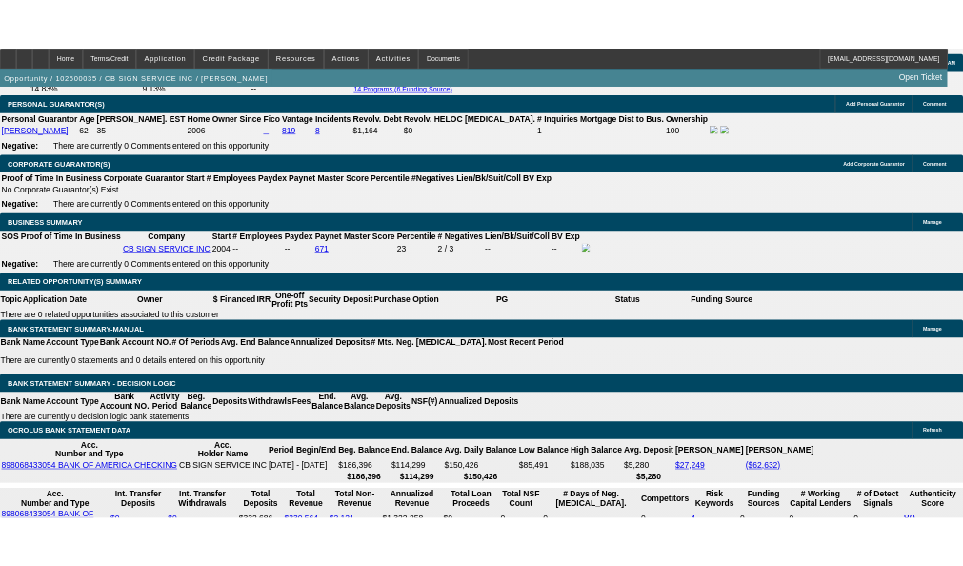
scroll to position [2758, 0]
